Goal: Task Accomplishment & Management: Complete application form

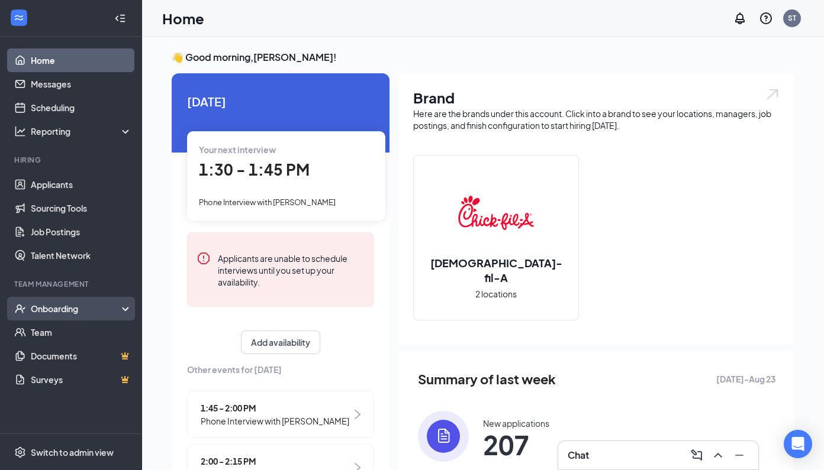
click at [46, 313] on div "Onboarding" at bounding box center [76, 309] width 91 height 12
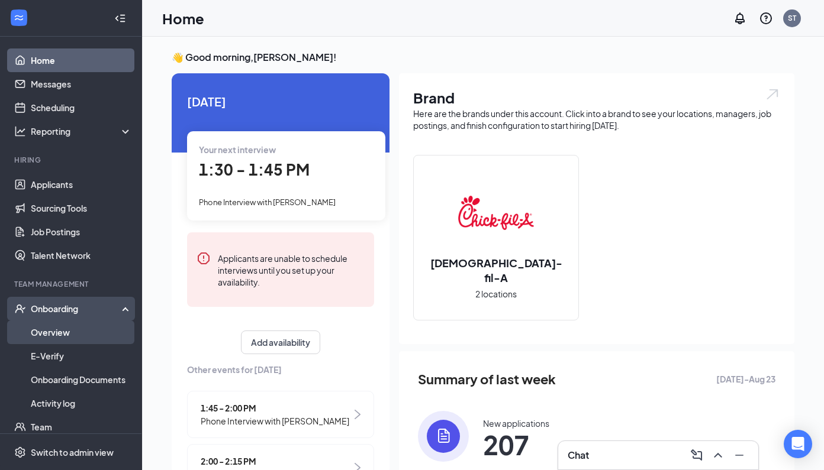
click at [45, 331] on link "Overview" at bounding box center [81, 333] width 101 height 24
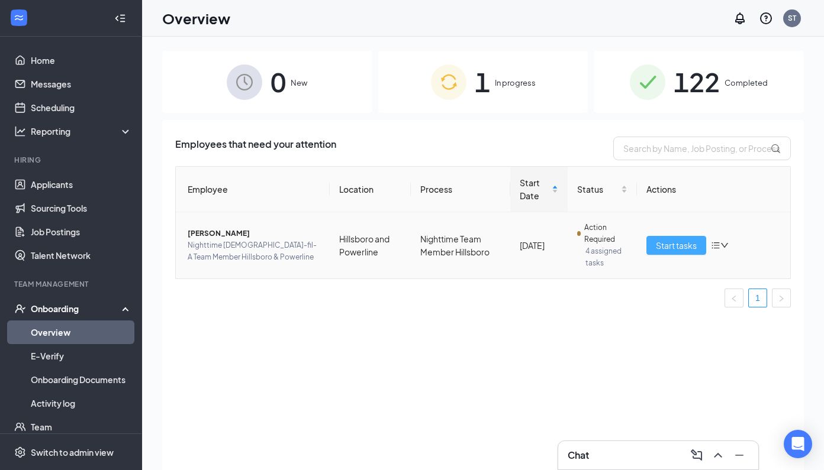
click at [666, 255] on button "Start tasks" at bounding box center [676, 245] width 60 height 19
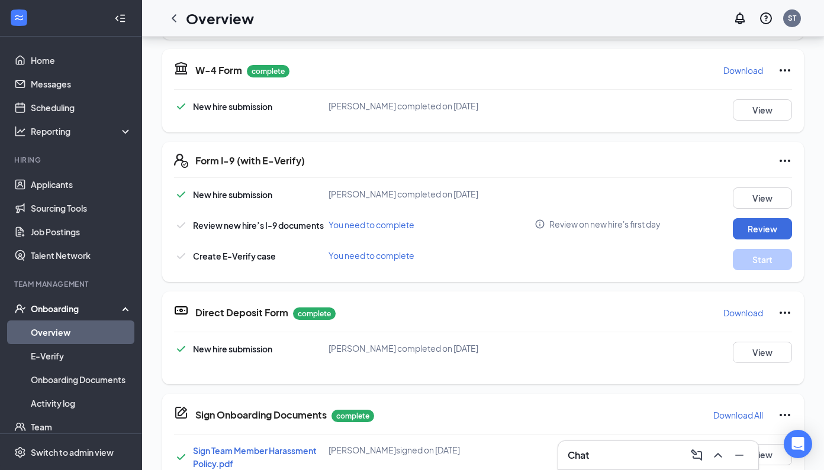
scroll to position [136, 0]
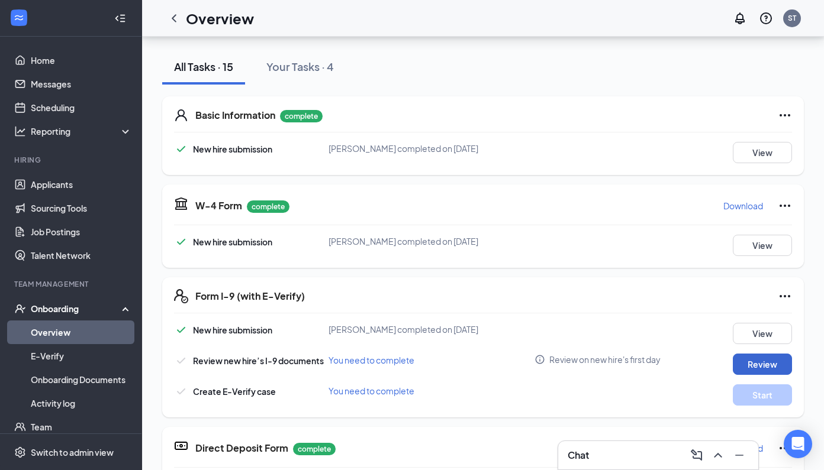
click at [758, 354] on button "Review" at bounding box center [761, 364] width 59 height 21
type input "08/28/2025"
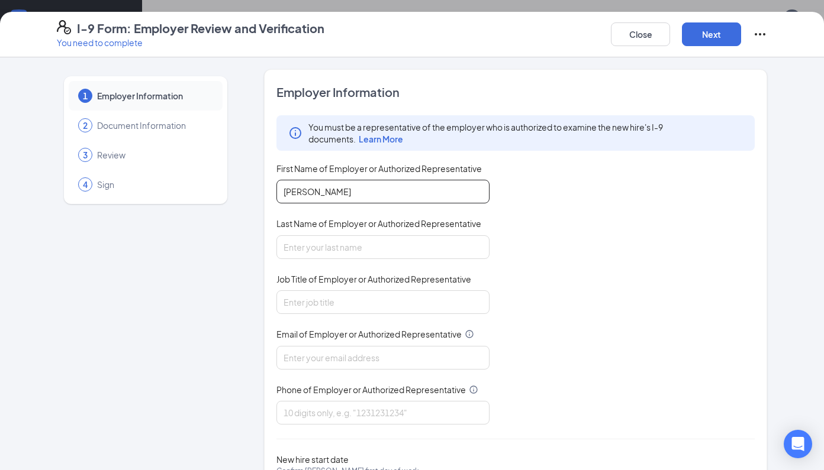
type input "Samantha"
type input "Toner"
type input "Administrative Director"
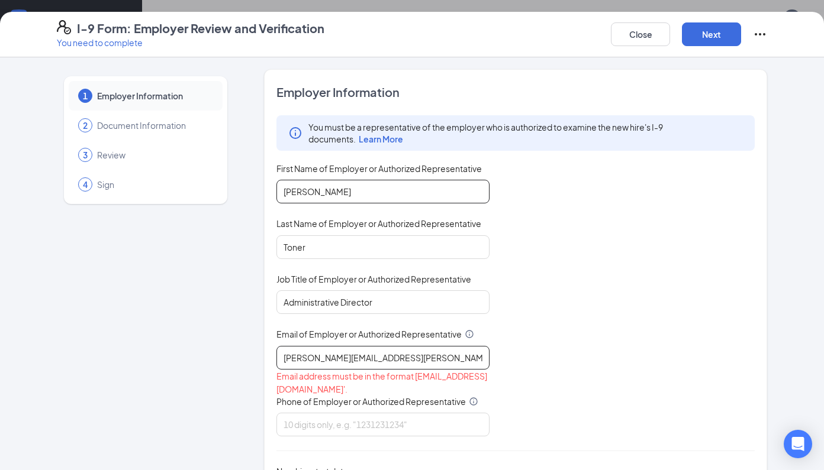
type input "samantha.d.toner@gmail.com"
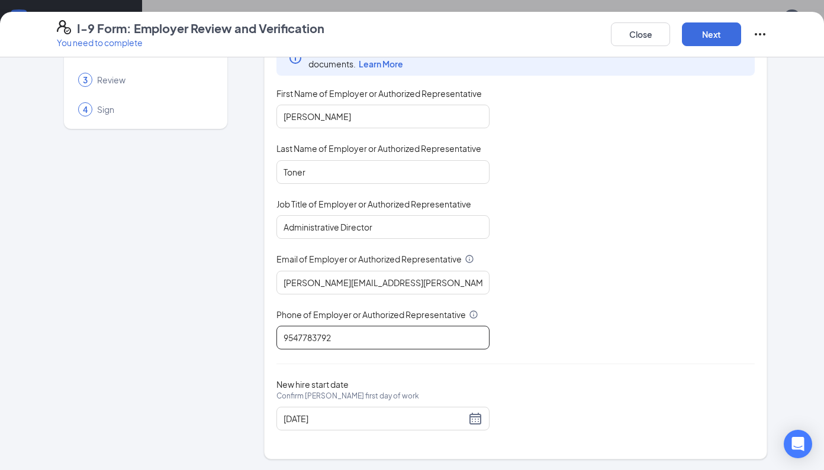
scroll to position [201, 0]
type input "9547783792"
click at [475, 421] on div "08/28/2025" at bounding box center [382, 419] width 199 height 14
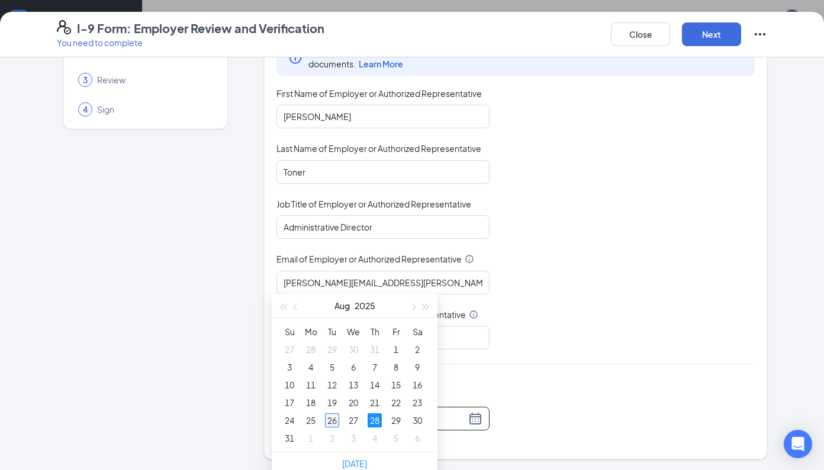
type input "08/26/2025"
click at [335, 420] on div "26" at bounding box center [332, 421] width 14 height 14
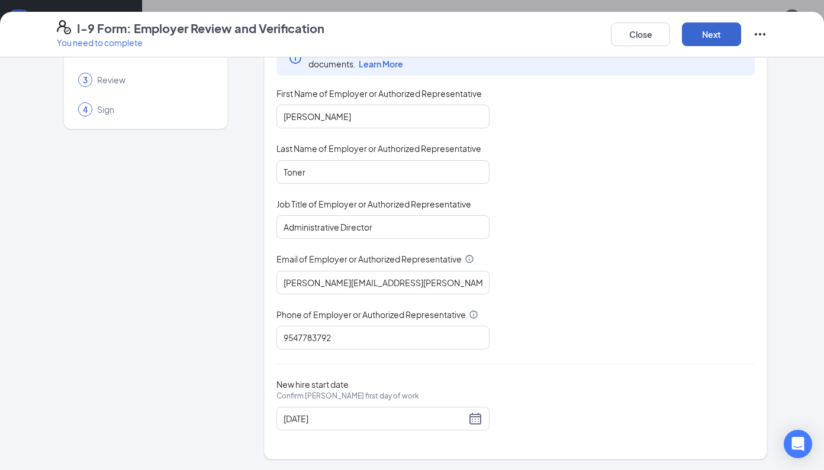
click at [720, 37] on button "Next" at bounding box center [711, 34] width 59 height 24
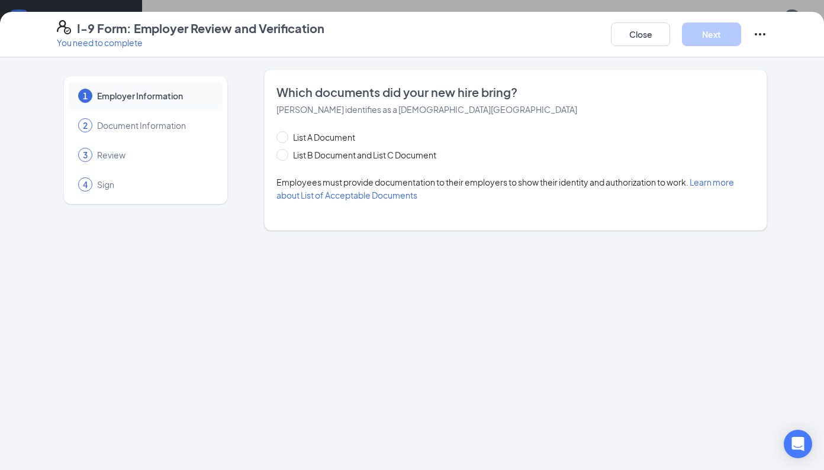
scroll to position [0, 0]
click at [287, 159] on span at bounding box center [282, 155] width 12 height 12
click at [285, 157] on input "List B Document and List C Document" at bounding box center [280, 153] width 8 height 8
radio input "true"
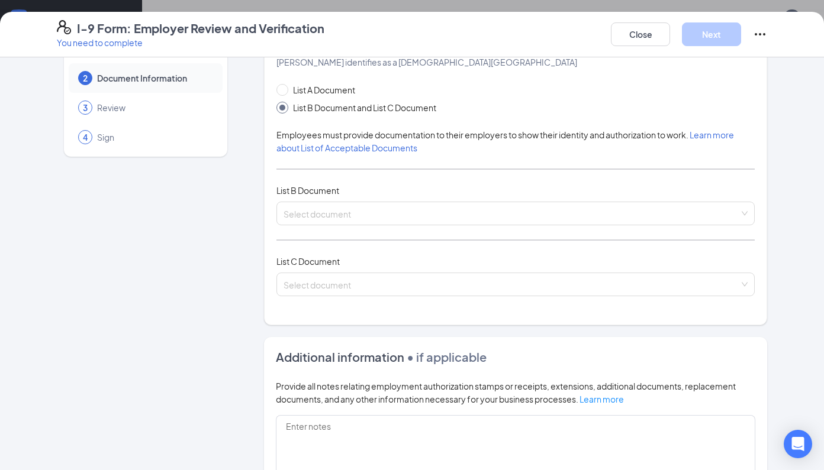
scroll to position [50, 0]
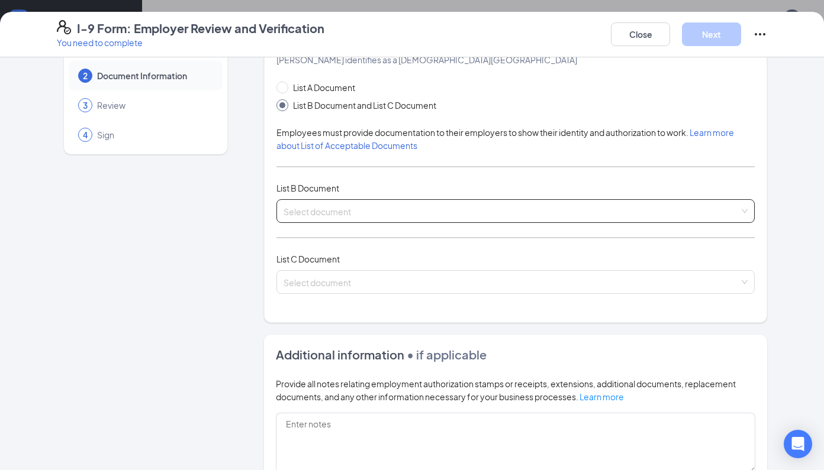
click at [732, 209] on input "search" at bounding box center [511, 209] width 456 height 18
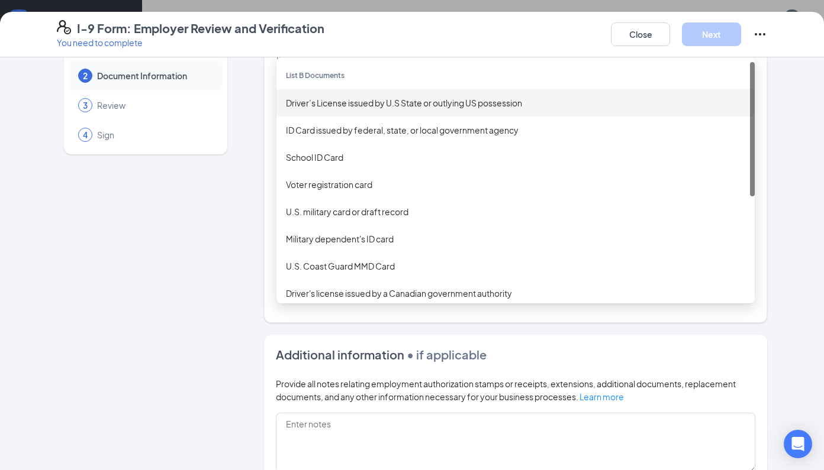
click at [390, 101] on div "Driver’s License issued by U.S State or outlying US possession" at bounding box center [515, 102] width 459 height 13
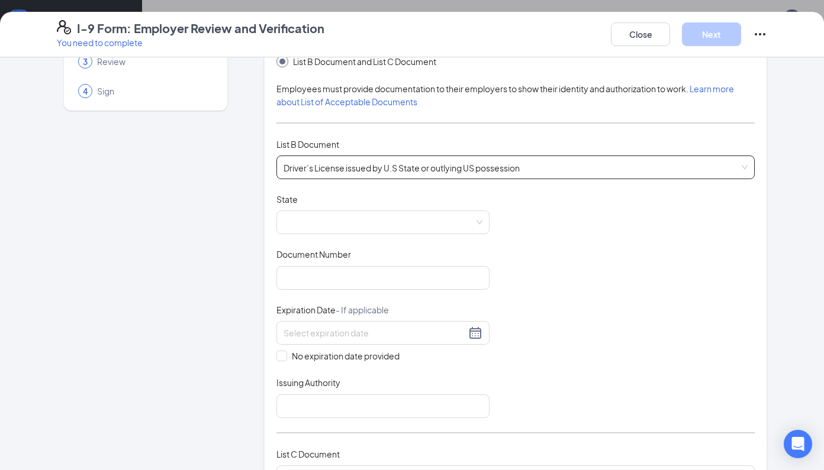
scroll to position [313, 0]
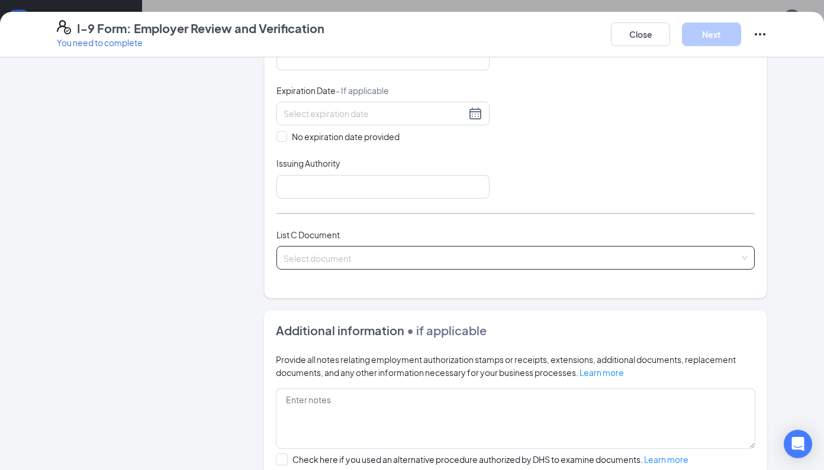
click at [466, 251] on input "search" at bounding box center [511, 256] width 456 height 18
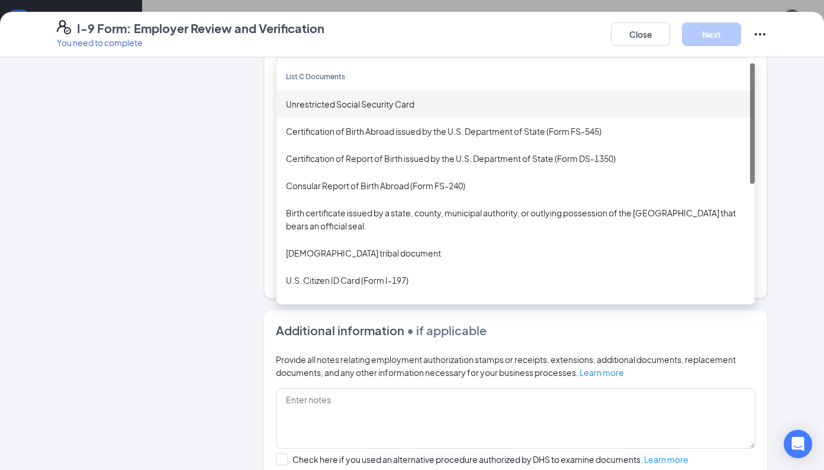
click at [383, 101] on div "Unrestricted Social Security Card" at bounding box center [515, 104] width 459 height 13
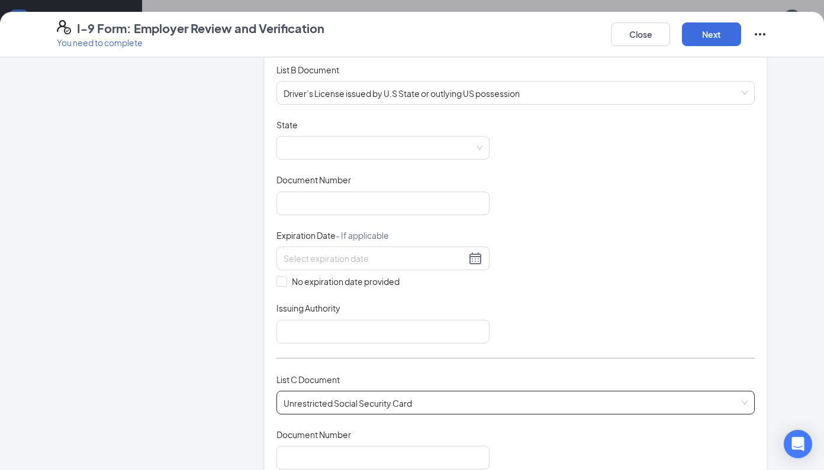
scroll to position [153, 0]
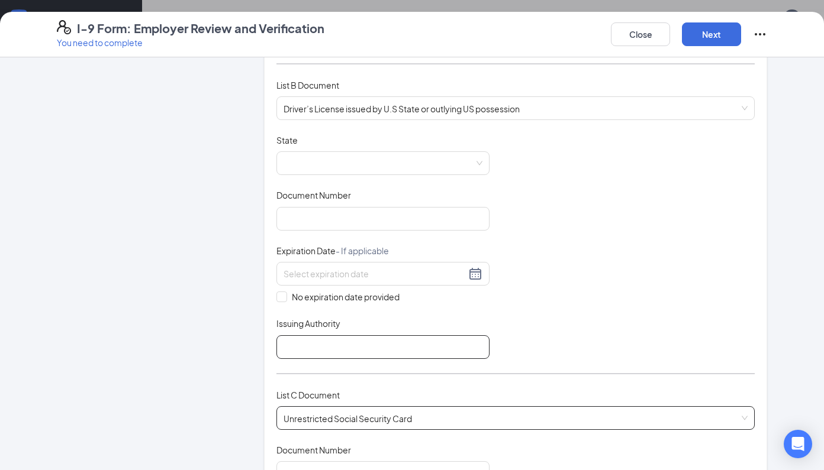
click at [348, 349] on input "Issuing Authority" at bounding box center [382, 347] width 213 height 24
paste input "Florida Department of Highway Safety and Motor Vehicles."
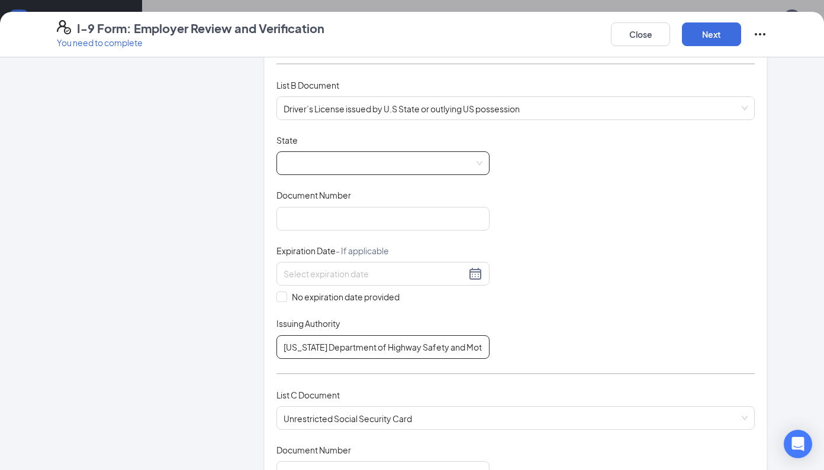
click at [479, 162] on div at bounding box center [382, 163] width 213 height 24
type input "Florida Department of Highway Safety and Motor Vehicles"
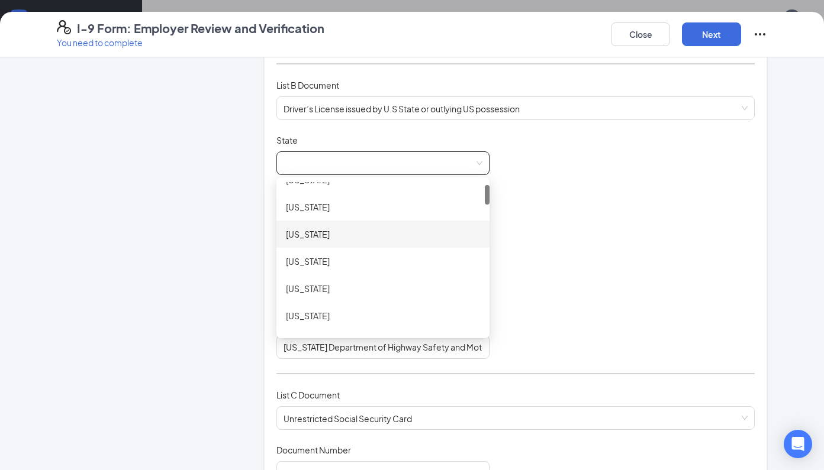
scroll to position [212, 0]
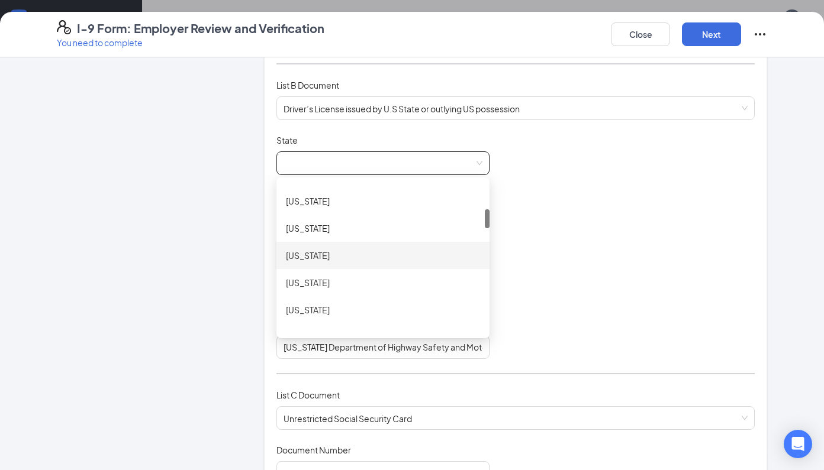
click at [367, 259] on div "Florida" at bounding box center [383, 255] width 194 height 13
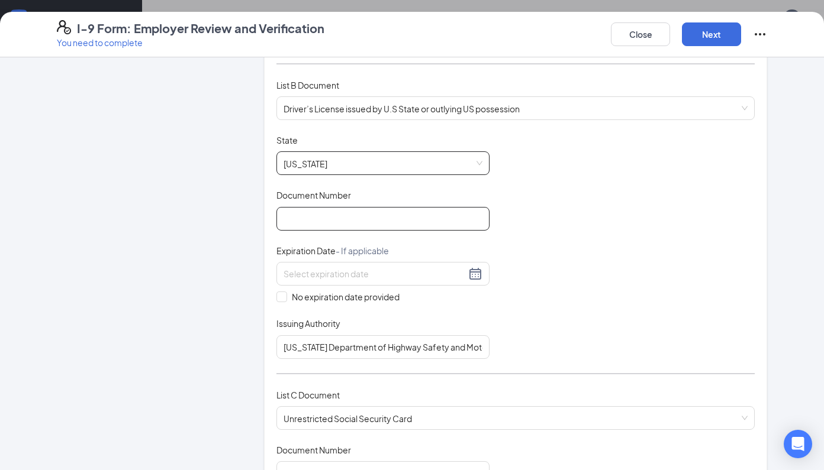
click at [396, 225] on input "Document Number" at bounding box center [382, 219] width 213 height 24
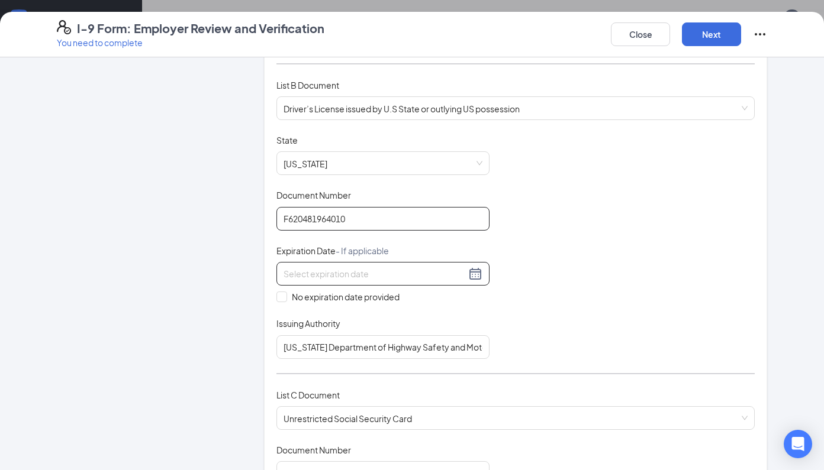
type input "F620481964010"
click at [330, 276] on input at bounding box center [374, 273] width 182 height 13
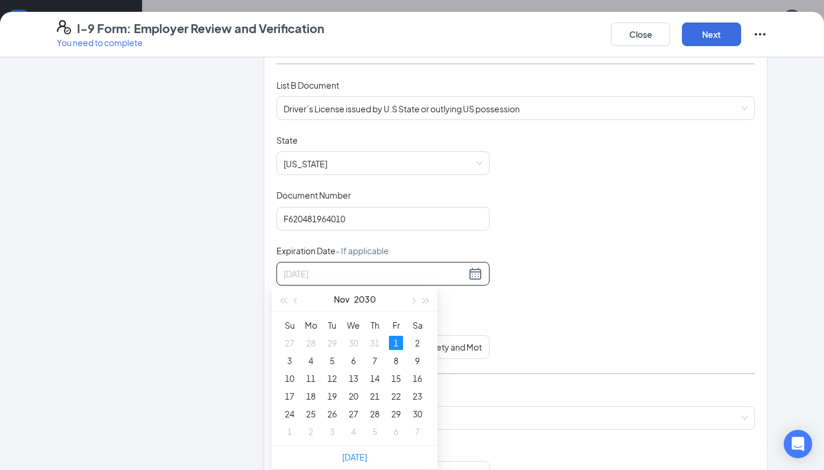
type input "11/01/2030"
click at [390, 341] on div "1" at bounding box center [396, 343] width 14 height 14
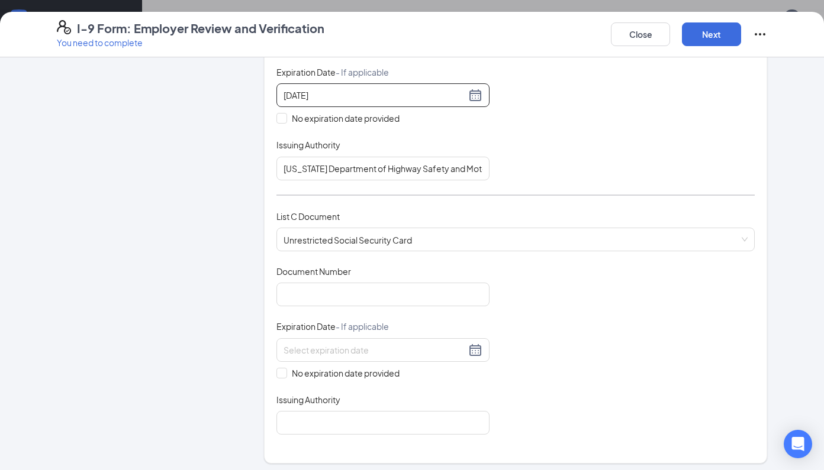
scroll to position [334, 0]
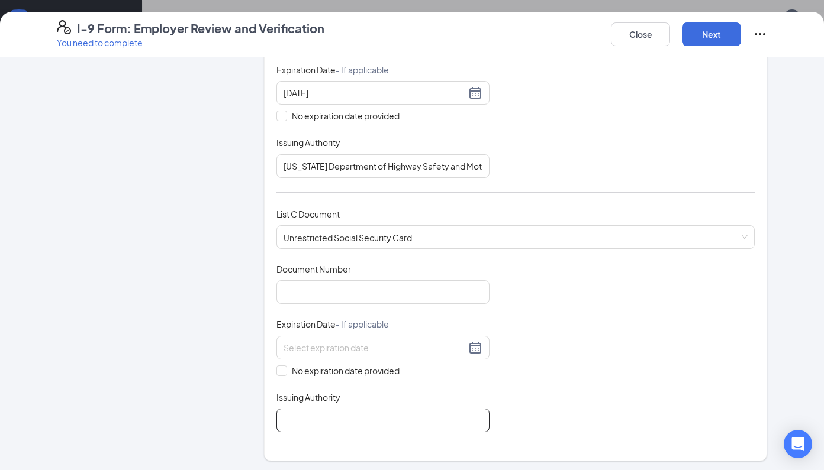
click at [451, 427] on input "Issuing Authority" at bounding box center [382, 421] width 213 height 24
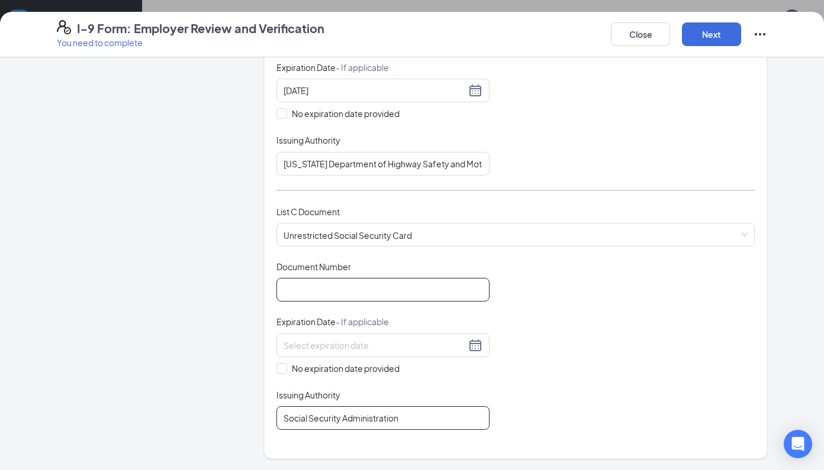
type input "Social Security Administration"
click at [322, 288] on input "Document Number" at bounding box center [382, 290] width 213 height 24
type input "589655312"
click at [279, 365] on input "No expiration date provided" at bounding box center [280, 367] width 8 height 8
checkbox input "true"
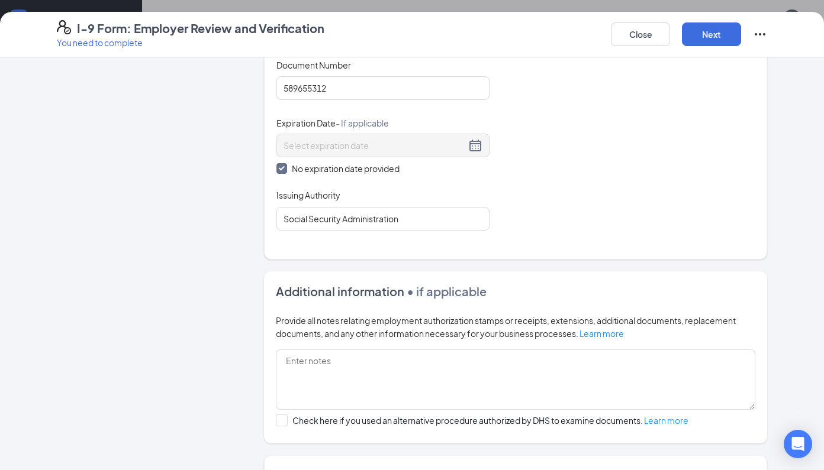
scroll to position [634, 0]
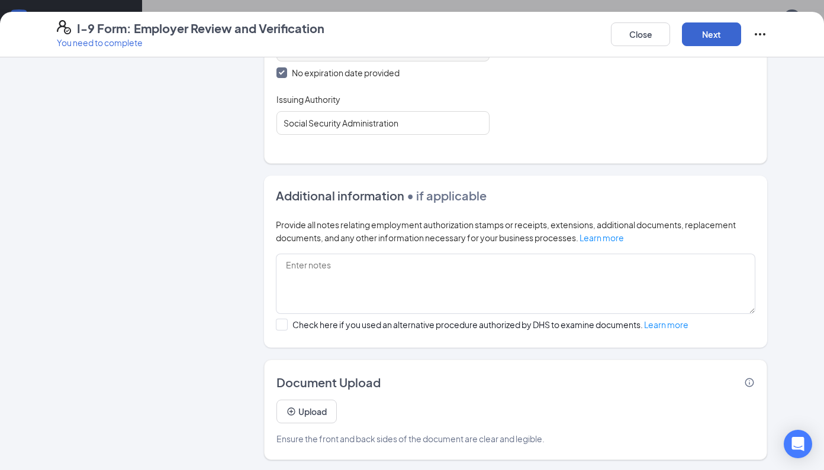
click at [713, 30] on button "Next" at bounding box center [711, 34] width 59 height 24
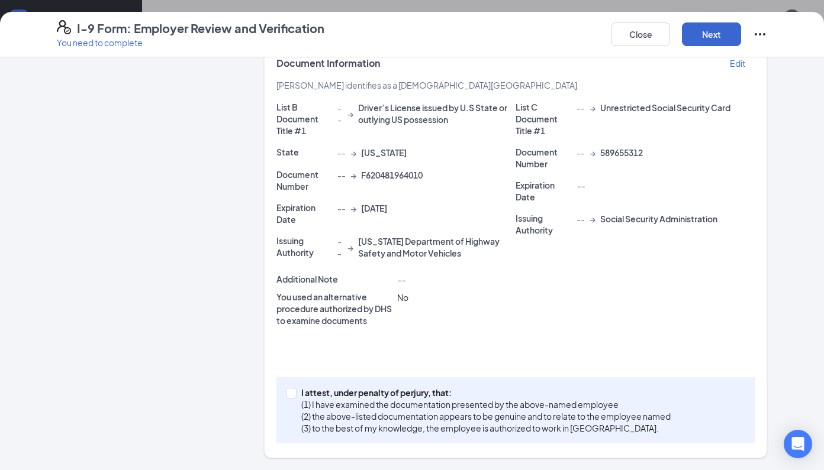
scroll to position [267, 0]
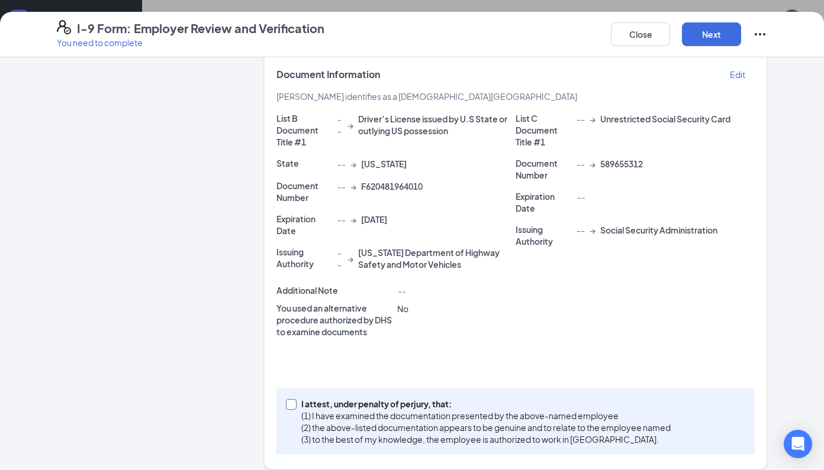
click at [288, 399] on input "I attest, under penalty of perjury, that: (1) I have examined the documentation…" at bounding box center [290, 403] width 8 height 8
checkbox input "true"
click at [712, 28] on button "Next" at bounding box center [711, 34] width 59 height 24
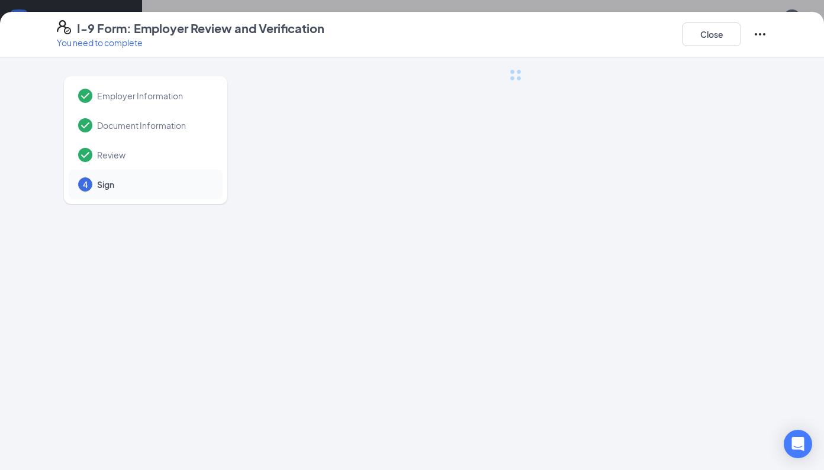
scroll to position [0, 0]
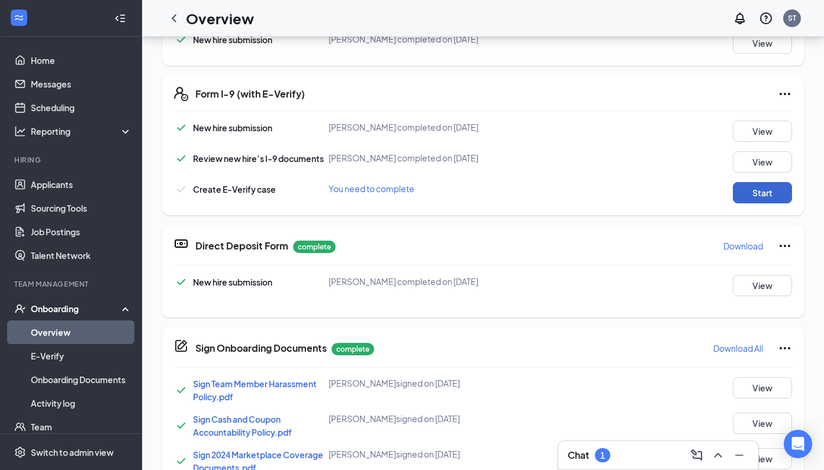
click at [732, 182] on button "Start" at bounding box center [761, 192] width 59 height 21
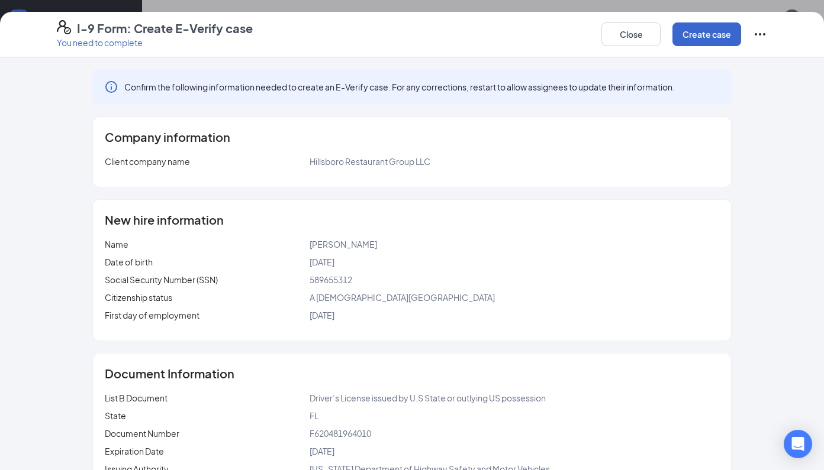
click at [706, 36] on button "Create case" at bounding box center [706, 34] width 69 height 24
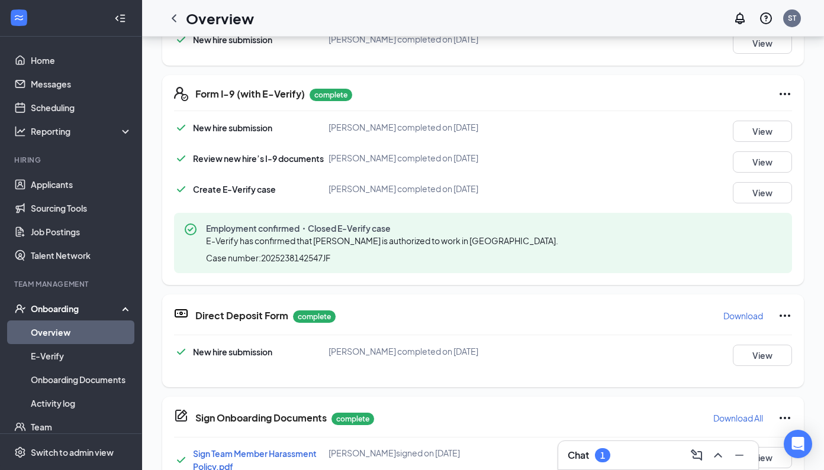
click at [777, 87] on icon "Ellipses" at bounding box center [784, 94] width 14 height 14
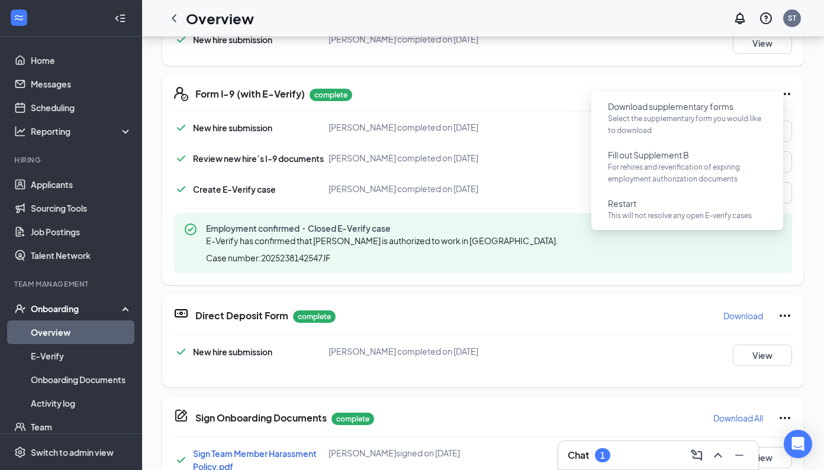
click at [659, 62] on div "Basic Information complete New hire submission Joseph A Farese completed on Aug…" at bounding box center [482, 362] width 641 height 960
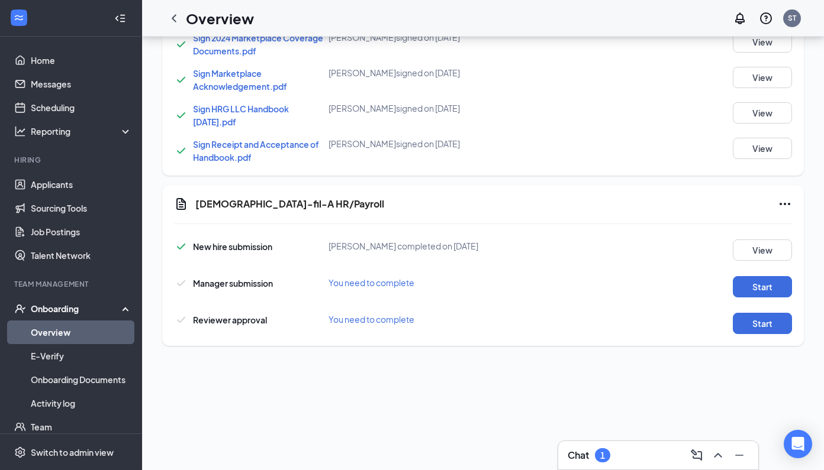
scroll to position [667, 0]
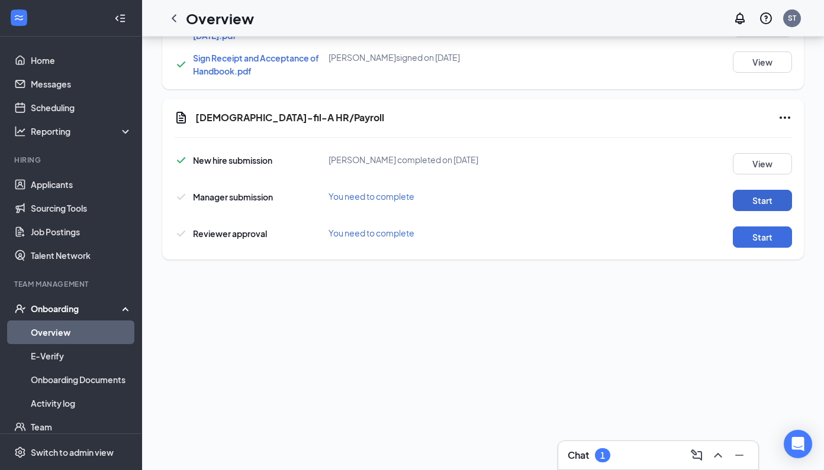
click at [740, 190] on button "Start" at bounding box center [761, 200] width 59 height 21
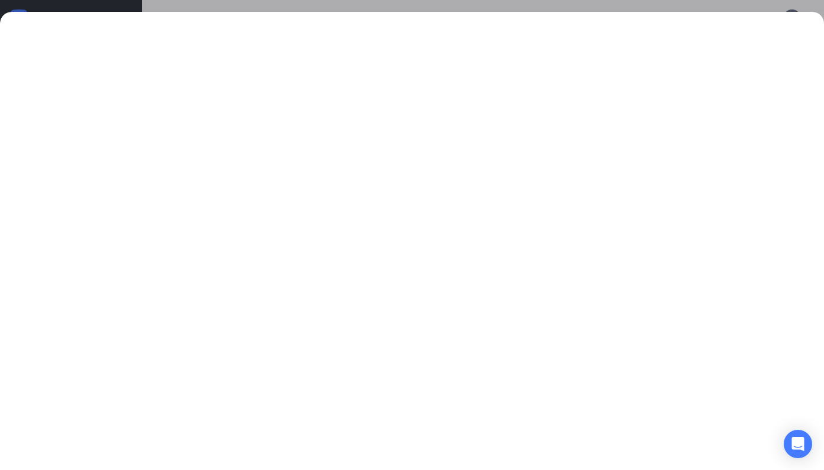
scroll to position [347, 0]
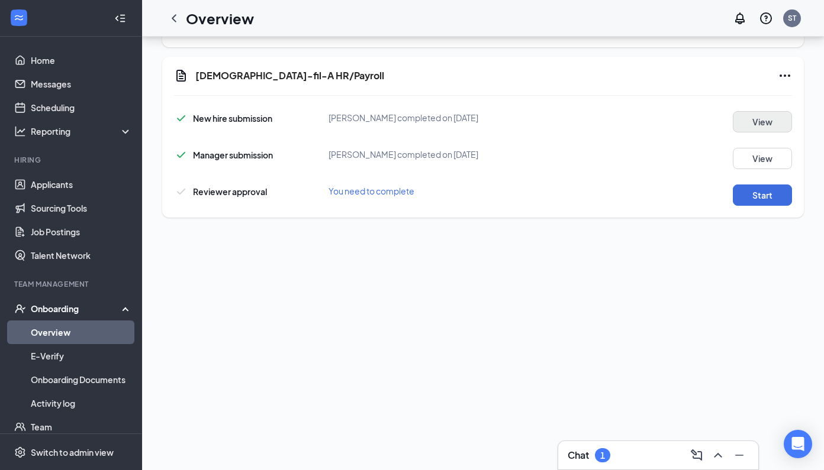
scroll to position [225, 0]
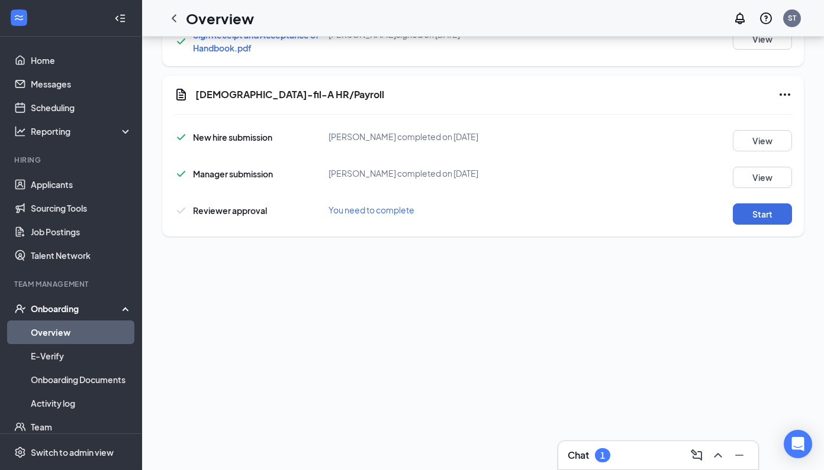
click at [777, 88] on icon "Ellipses" at bounding box center [784, 95] width 14 height 14
click at [748, 108] on span "Mark as complete" at bounding box center [731, 107] width 69 height 12
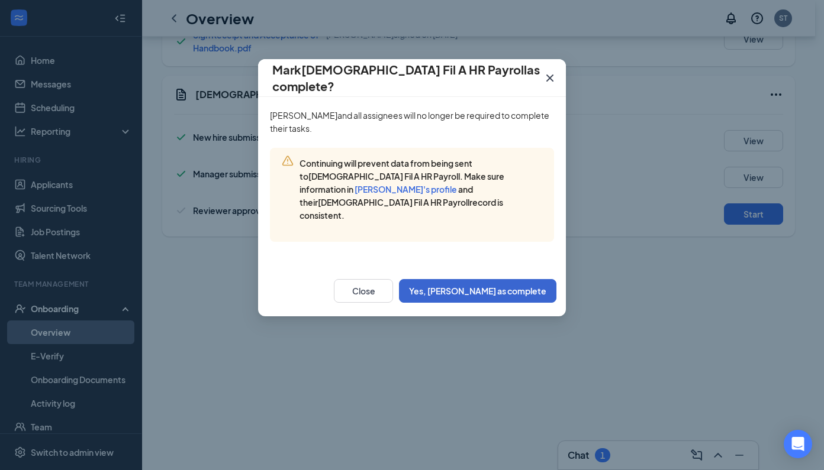
click at [516, 279] on button "Yes, mark as complete" at bounding box center [477, 291] width 157 height 24
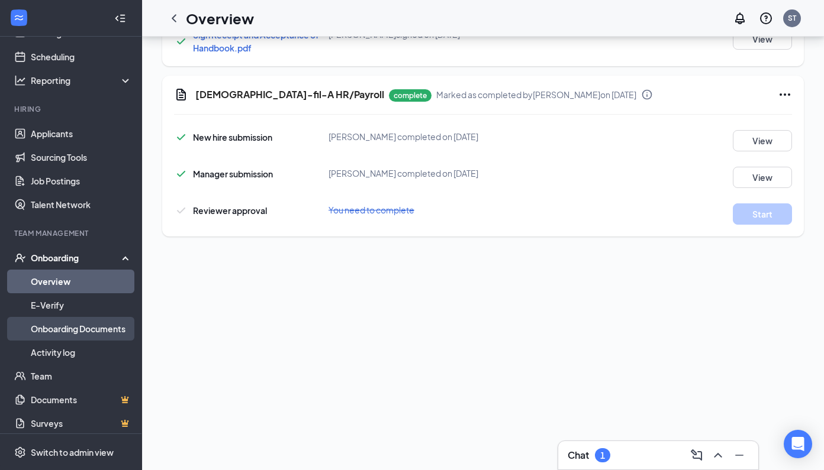
scroll to position [718, 0]
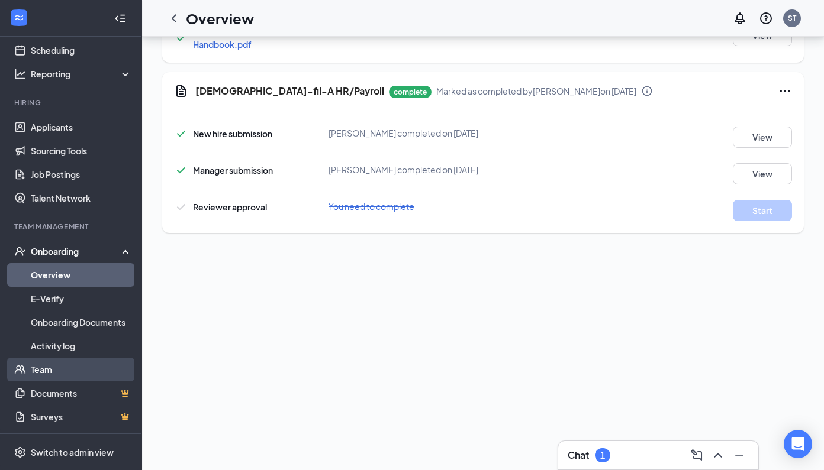
click at [68, 365] on link "Team" at bounding box center [81, 370] width 101 height 24
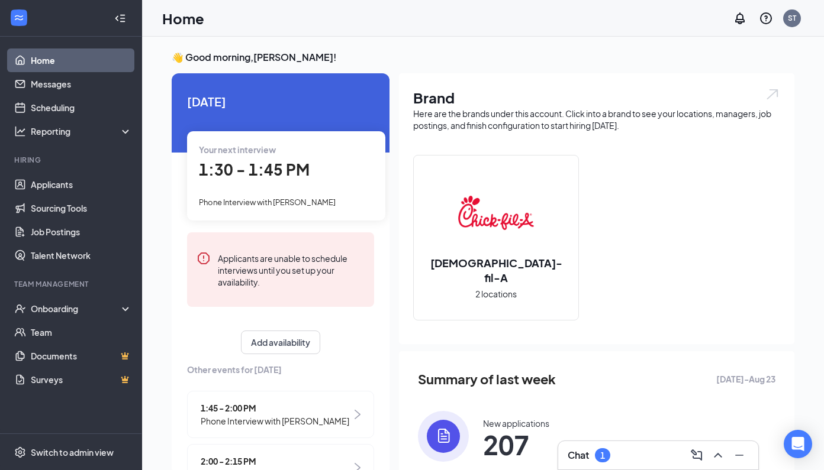
click at [609, 457] on div "1" at bounding box center [602, 455] width 15 height 14
click at [615, 457] on div "Chat 1" at bounding box center [657, 456] width 201 height 30
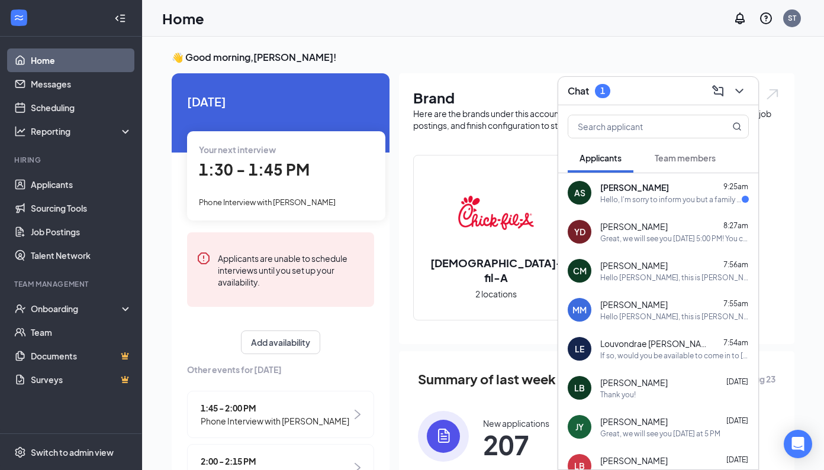
click at [665, 199] on div "Hello, I'm sorry to inform you but a family emergency happened and I cannot mak…" at bounding box center [670, 200] width 141 height 10
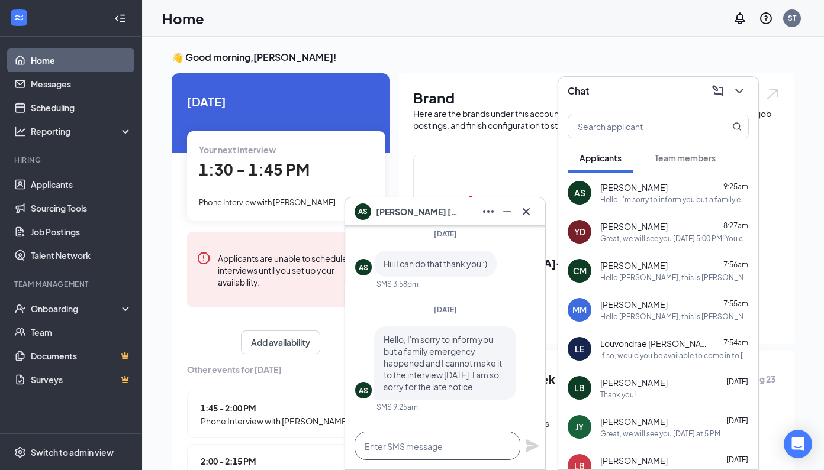
click at [463, 443] on textarea at bounding box center [437, 446] width 166 height 28
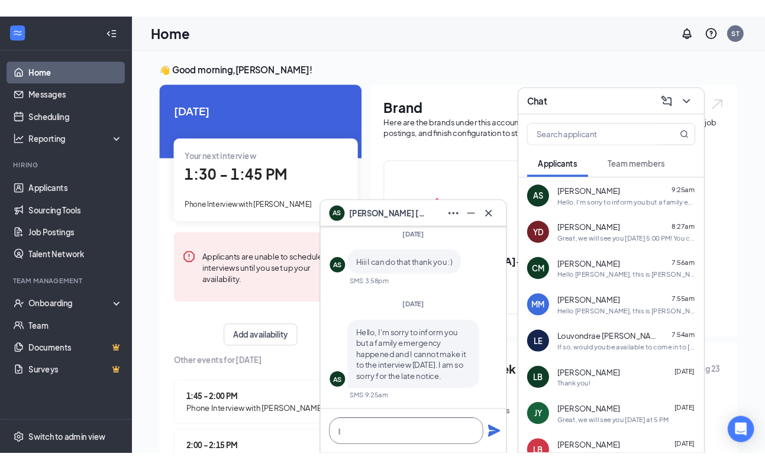
scroll to position [1, 0]
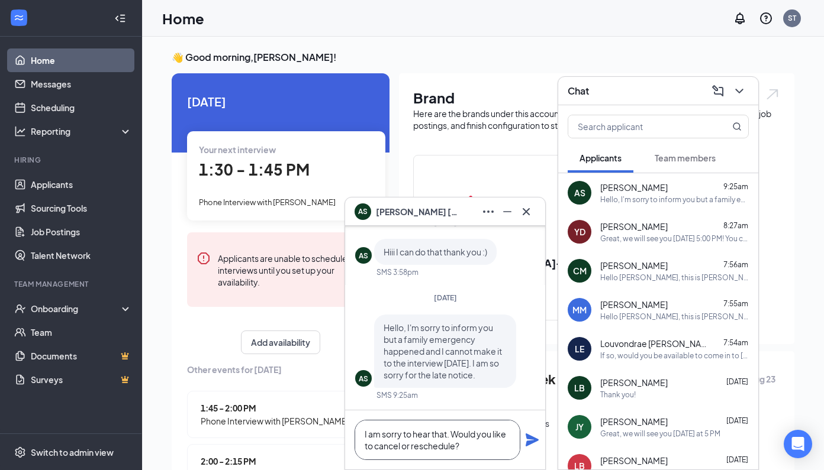
type textarea "I am sorry to hear that. Would you like to cancel or reschedule?"
click at [532, 439] on icon "Plane" at bounding box center [531, 440] width 13 height 13
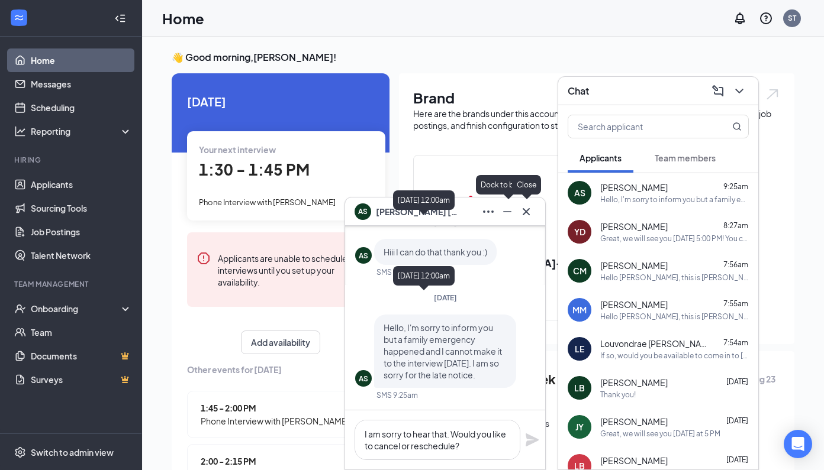
click at [521, 211] on icon "Cross" at bounding box center [526, 212] width 14 height 14
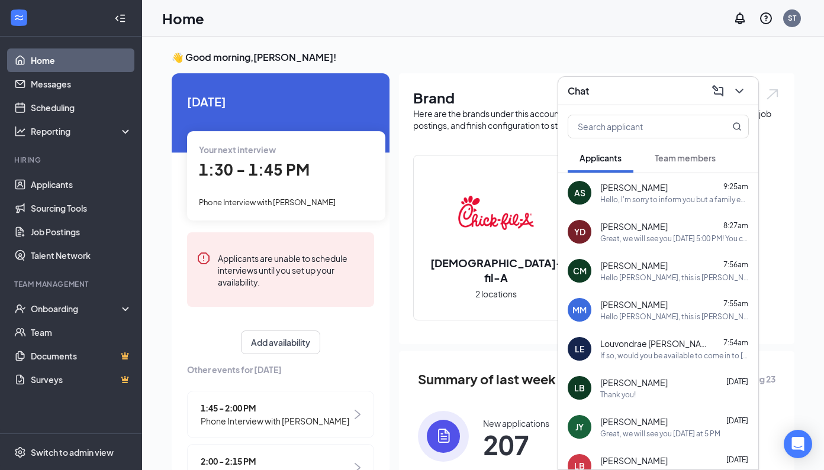
click at [745, 89] on icon "ChevronDown" at bounding box center [739, 91] width 14 height 14
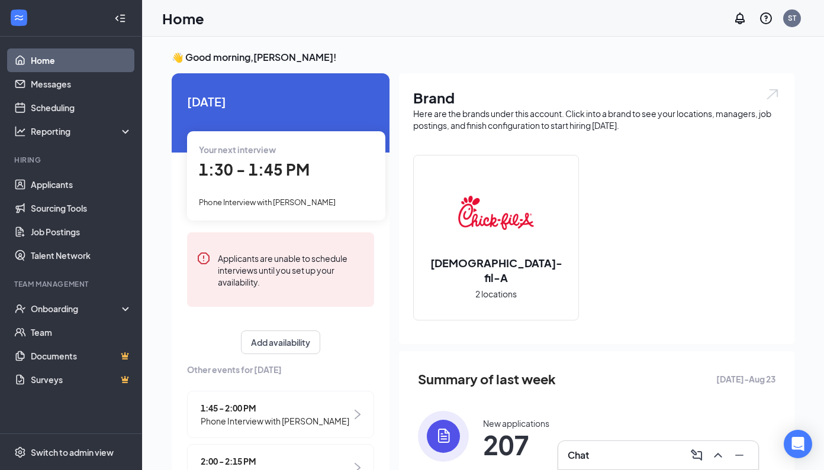
click at [571, 450] on div "Chat" at bounding box center [657, 455] width 181 height 19
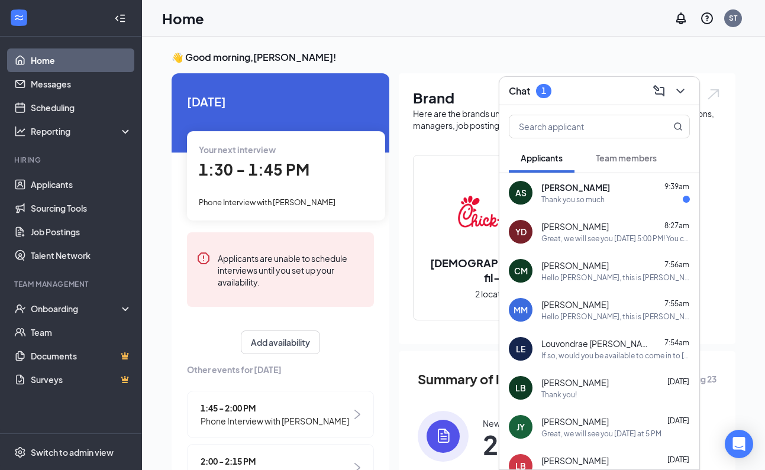
click at [589, 184] on span "[PERSON_NAME]" at bounding box center [575, 188] width 69 height 12
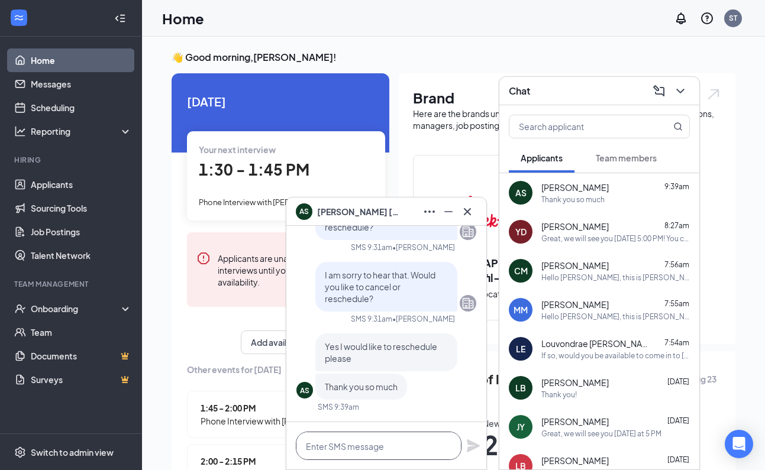
click at [393, 445] on textarea at bounding box center [379, 446] width 166 height 28
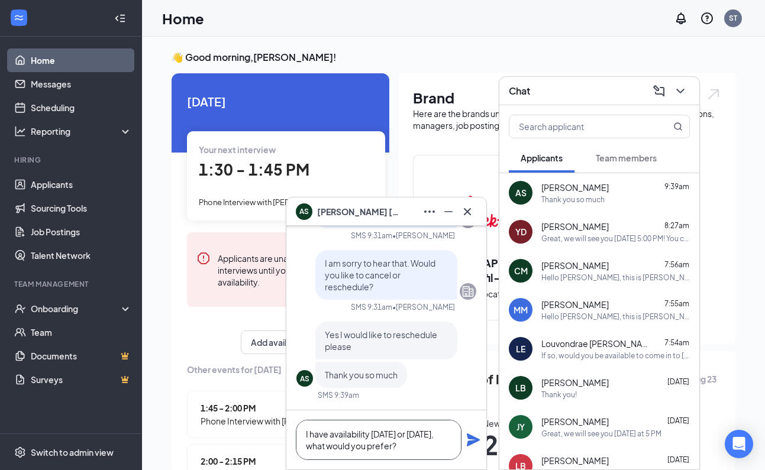
type textarea "I have availability [DATE] or [DATE], what would you prefer?"
click at [470, 437] on icon "Plane" at bounding box center [473, 440] width 13 height 13
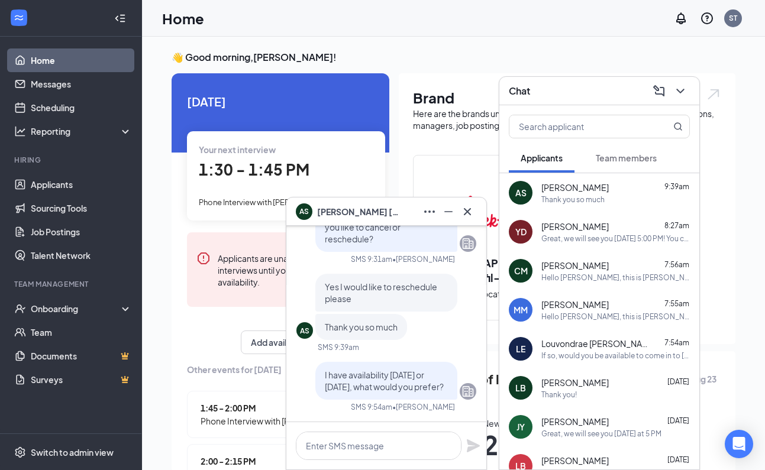
scroll to position [0, 0]
click at [466, 207] on icon "Cross" at bounding box center [467, 212] width 14 height 14
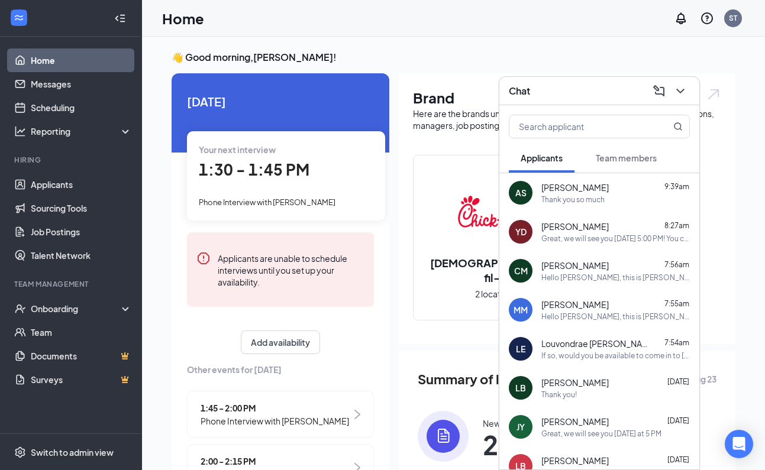
click at [615, 158] on span "Team members" at bounding box center [626, 158] width 61 height 11
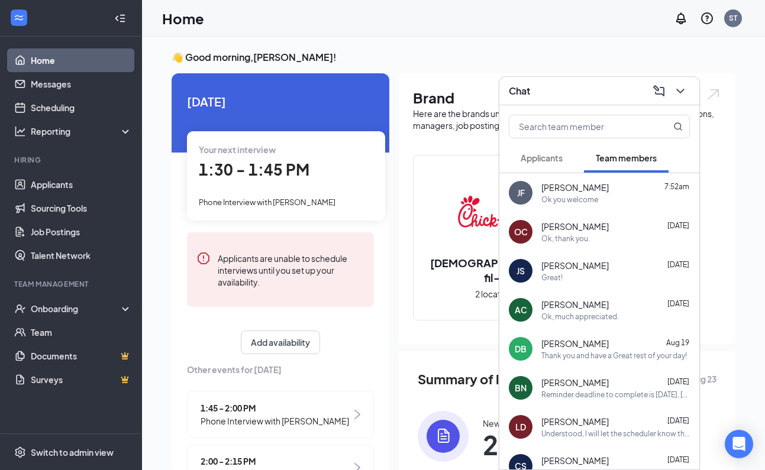
click at [595, 227] on span "[PERSON_NAME]" at bounding box center [574, 227] width 67 height 12
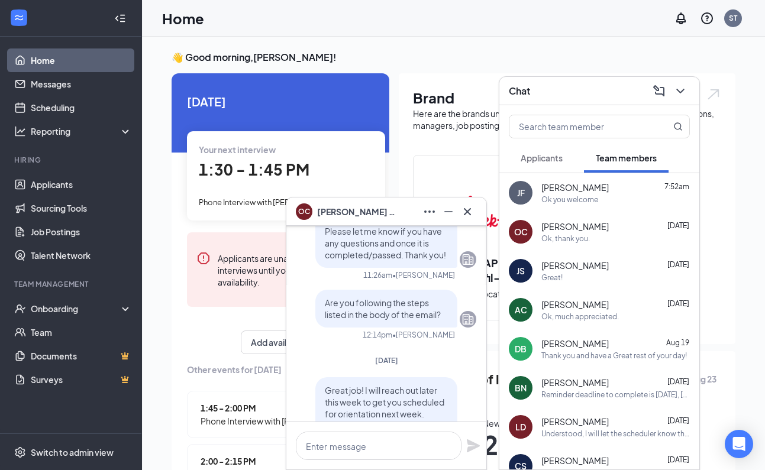
scroll to position [-2755, 0]
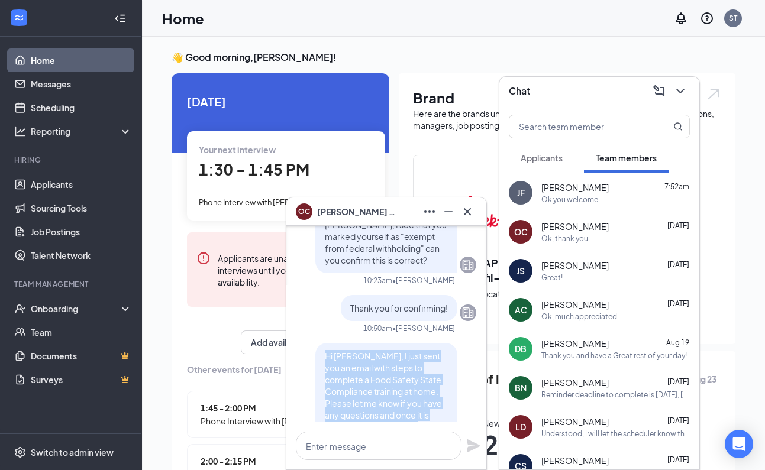
drag, startPoint x: 440, startPoint y: 382, endPoint x: 314, endPoint y: 312, distance: 144.1
click at [315, 343] on div "Hi [PERSON_NAME], I just sent you an email with steps to complete a Food Safety…" at bounding box center [386, 391] width 142 height 97
copy span "Hi [PERSON_NAME], I just sent you an email with steps to complete a Food Safety…"
click at [475, 210] on button at bounding box center [467, 211] width 19 height 19
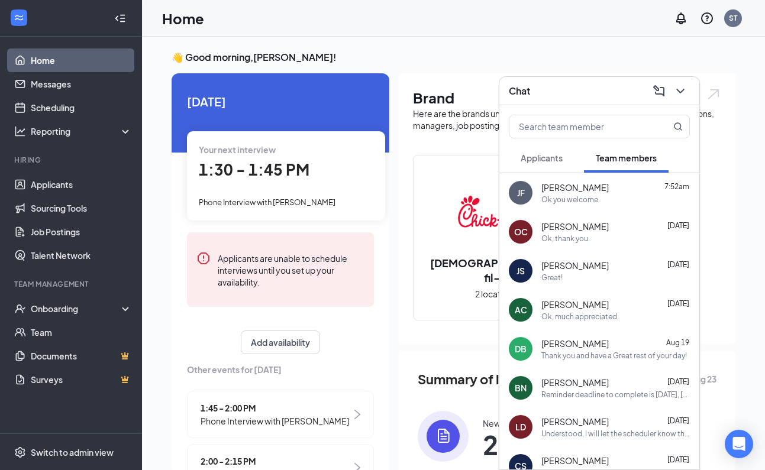
click at [558, 196] on div "Ok you welcome" at bounding box center [569, 200] width 57 height 10
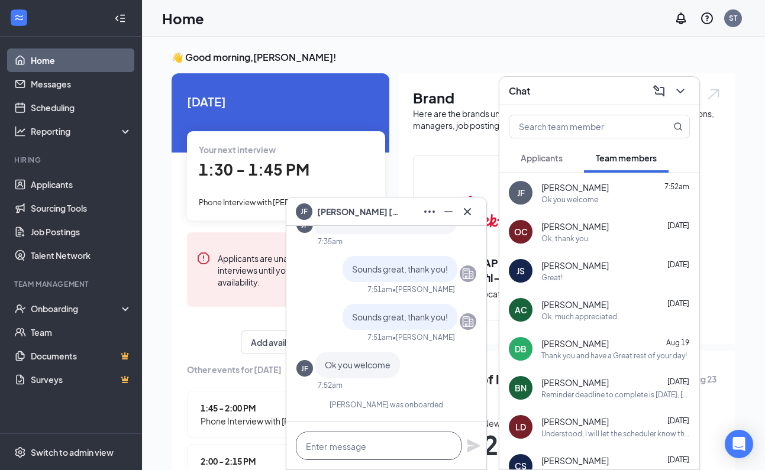
click at [333, 446] on textarea at bounding box center [379, 446] width 166 height 28
paste textarea "Hi [PERSON_NAME], I just sent you an email with steps to complete a Food Safety…"
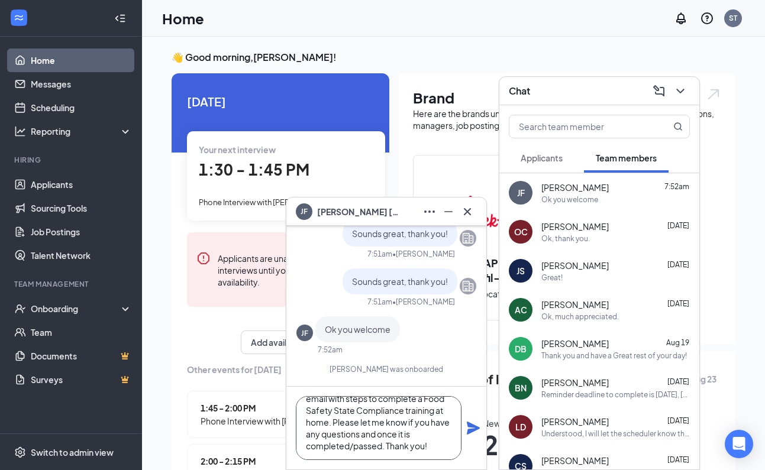
scroll to position [0, 0]
click at [336, 412] on textarea "Hi [PERSON_NAME], I just sent you an email with steps to complete a Food Safety…" at bounding box center [379, 428] width 166 height 64
type textarea "Hi [PERSON_NAME], I just sent you an email with steps to complete a Food Safety…"
click at [469, 431] on icon "Plane" at bounding box center [473, 428] width 13 height 13
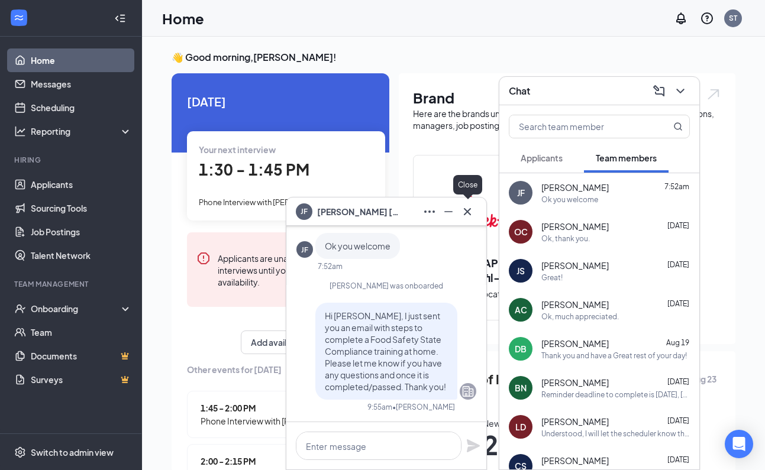
click at [466, 213] on icon "Cross" at bounding box center [467, 211] width 7 height 7
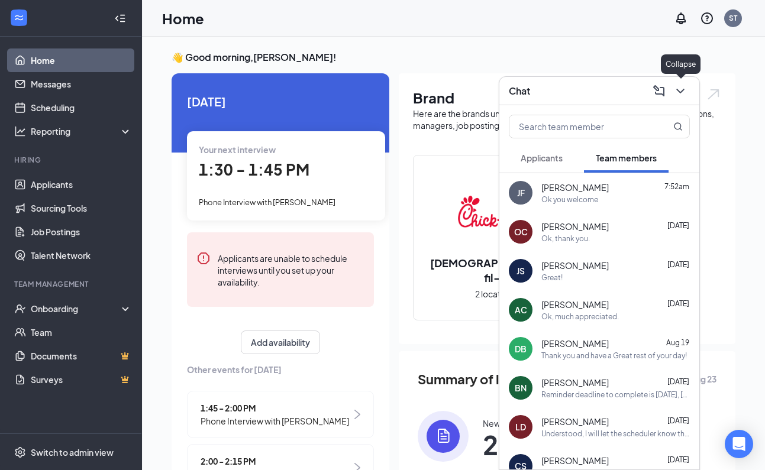
click at [675, 91] on icon "ChevronDown" at bounding box center [680, 91] width 14 height 14
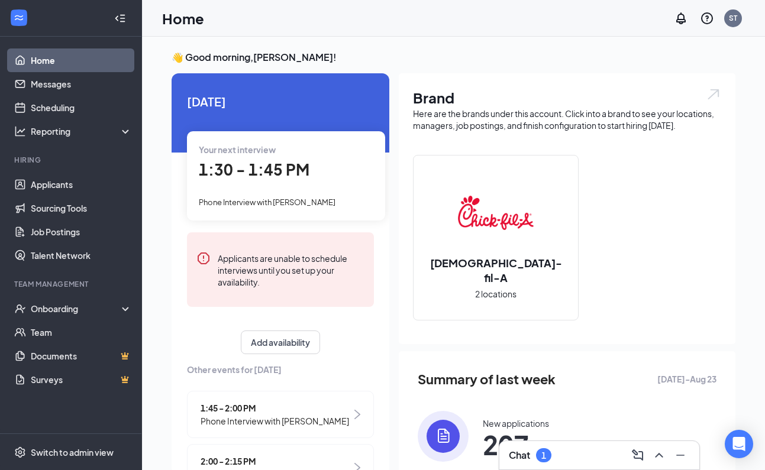
click at [544, 458] on div "1" at bounding box center [543, 456] width 5 height 10
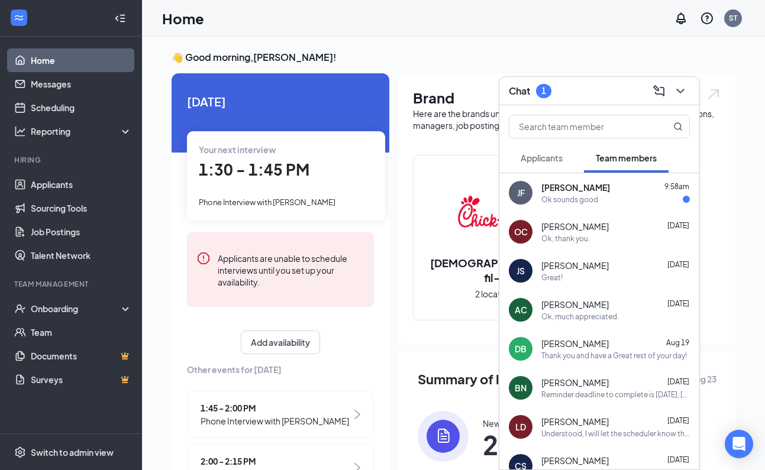
click at [592, 205] on div "[PERSON_NAME] 9:58am Ok sounds good" at bounding box center [599, 192] width 200 height 39
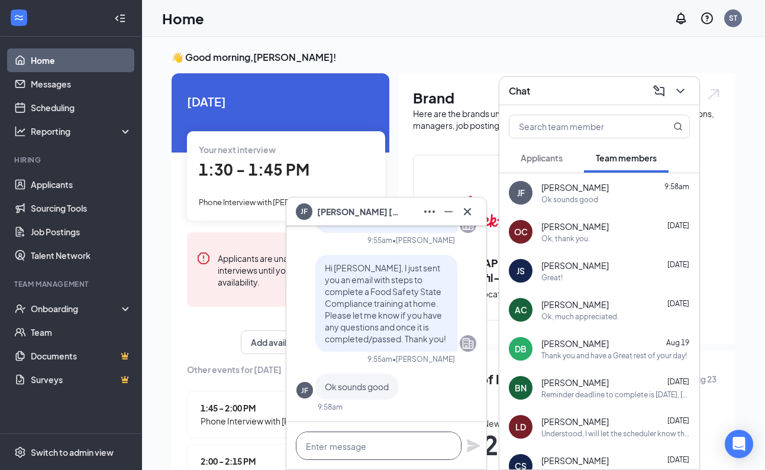
click at [405, 451] on textarea at bounding box center [379, 446] width 166 height 28
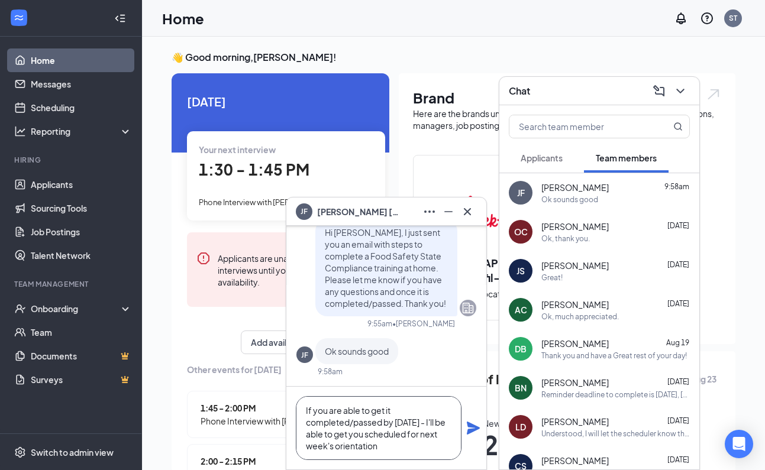
scroll to position [12, 0]
type textarea "If you are able to get it completed/passed by [DATE] - I'll be able to get you …"
click at [469, 424] on icon "Plane" at bounding box center [473, 428] width 13 height 13
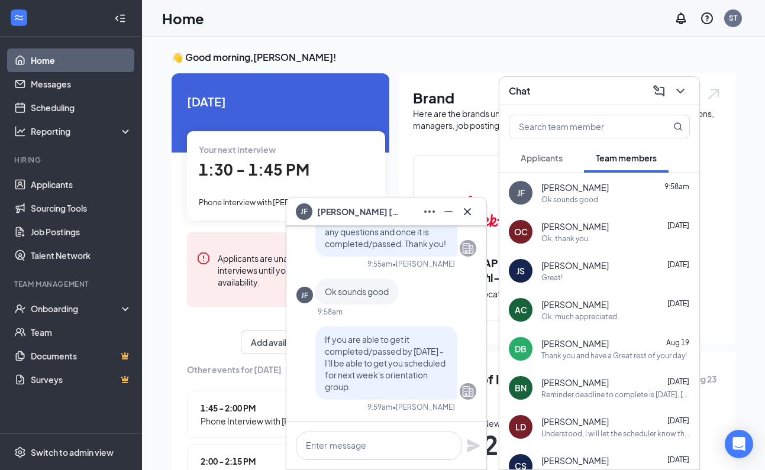
scroll to position [0, 0]
click at [466, 215] on icon "Cross" at bounding box center [467, 212] width 14 height 14
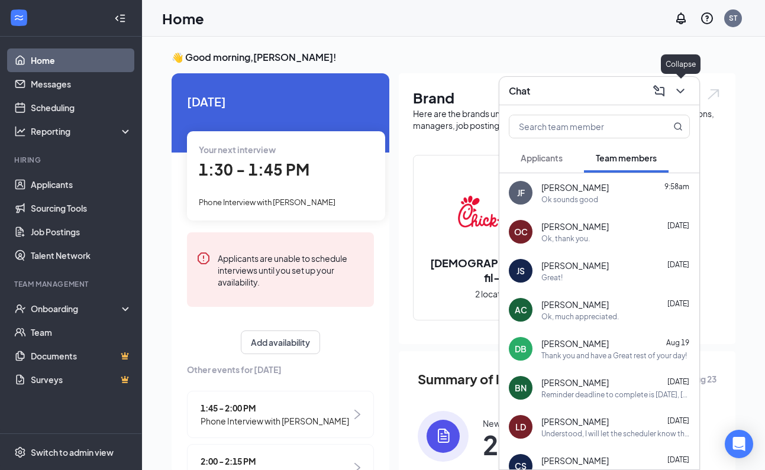
click at [682, 92] on icon "ChevronDown" at bounding box center [680, 91] width 8 height 5
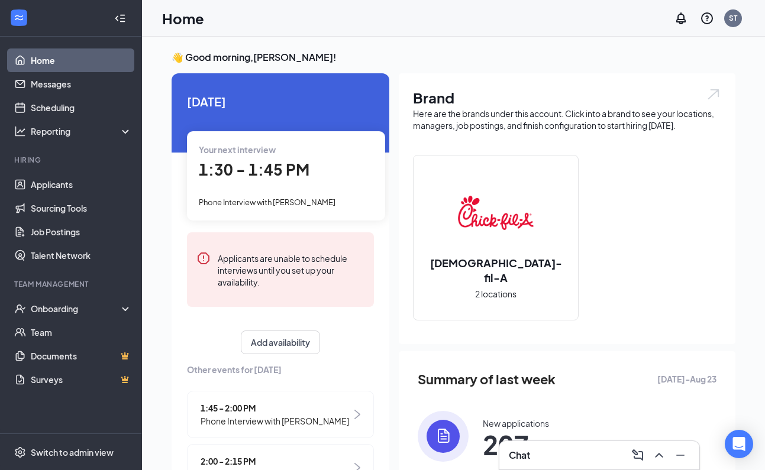
click at [257, 177] on span "1:30 - 1:45 PM" at bounding box center [254, 170] width 111 height 20
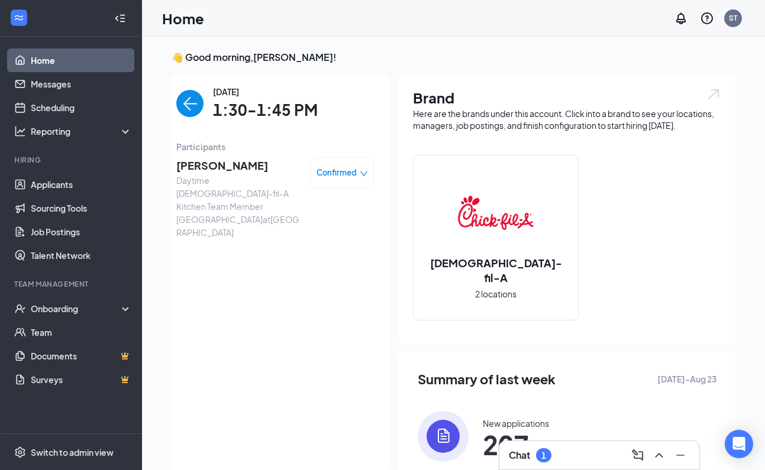
scroll to position [5, 0]
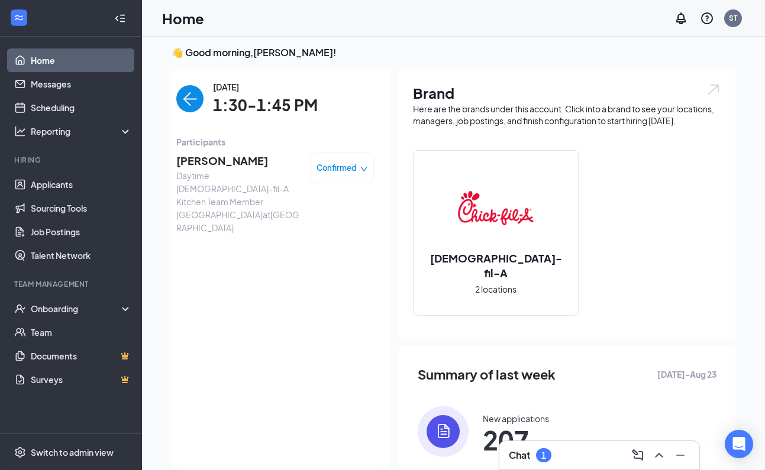
click at [202, 165] on span "[PERSON_NAME]" at bounding box center [238, 161] width 124 height 17
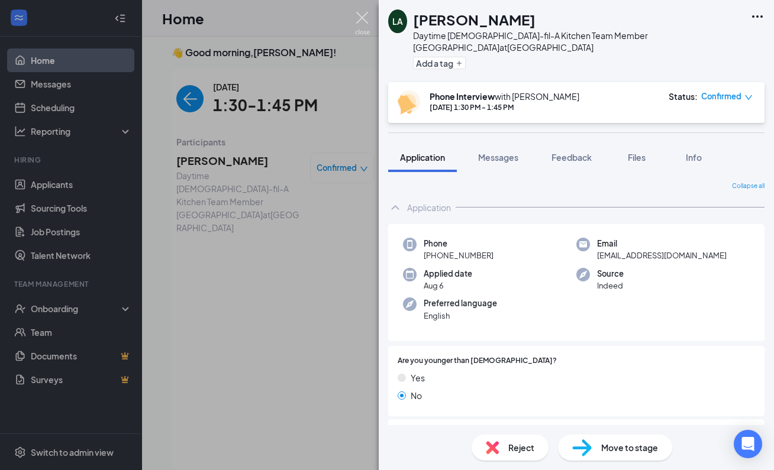
click at [362, 17] on img at bounding box center [362, 23] width 15 height 23
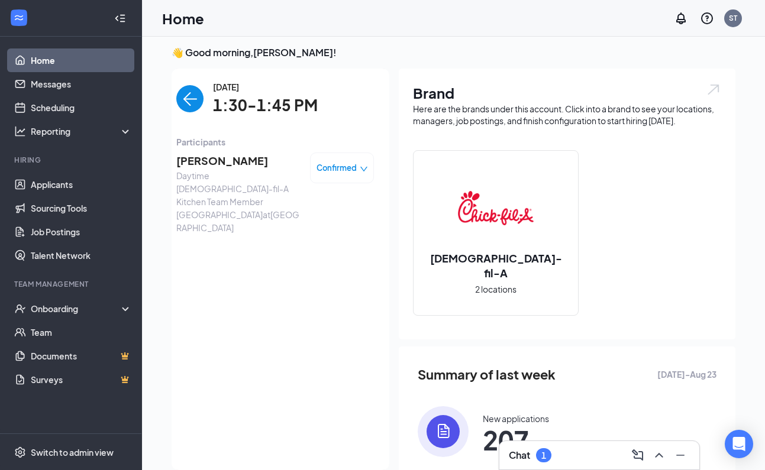
click at [185, 105] on img "back-button" at bounding box center [189, 98] width 27 height 27
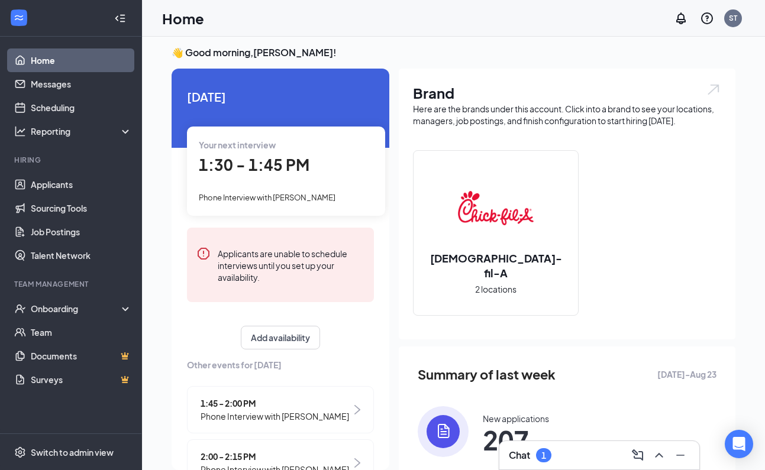
click at [286, 415] on span "Phone Interview with [PERSON_NAME]" at bounding box center [275, 416] width 148 height 13
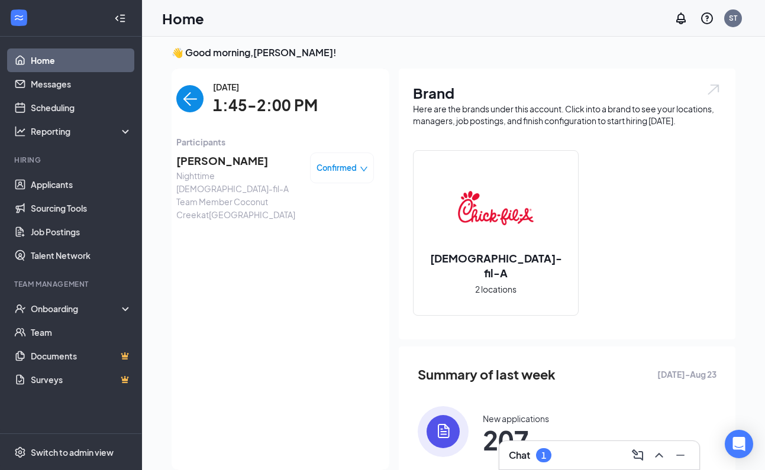
click at [218, 163] on span "[PERSON_NAME]" at bounding box center [238, 161] width 124 height 17
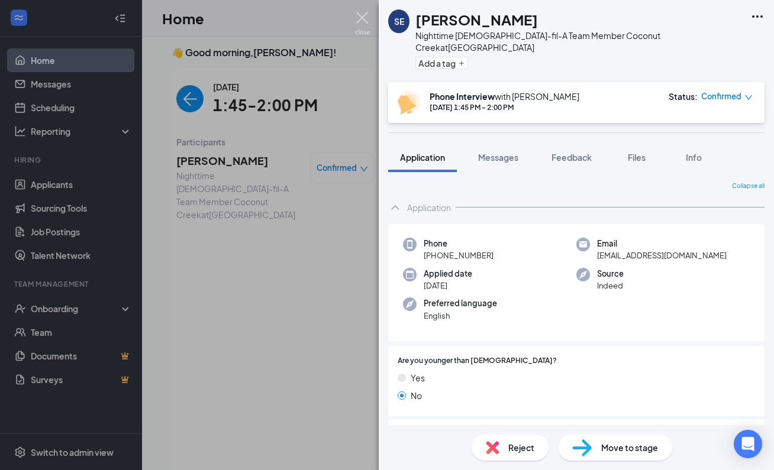
click at [361, 18] on img at bounding box center [362, 23] width 15 height 23
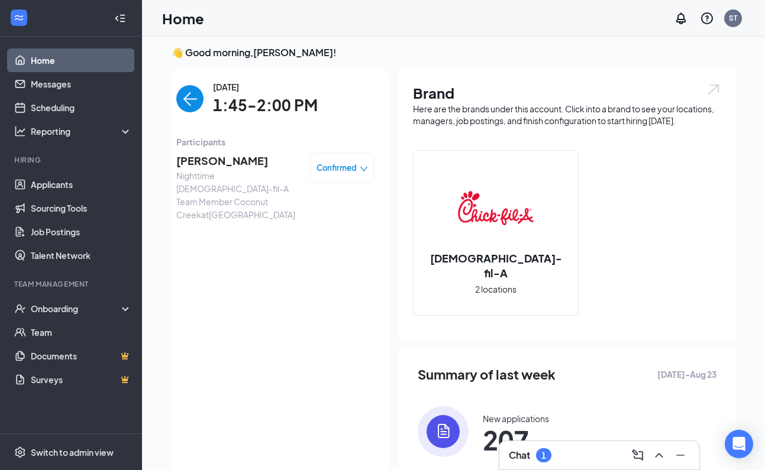
click at [185, 101] on img "back-button" at bounding box center [189, 98] width 27 height 27
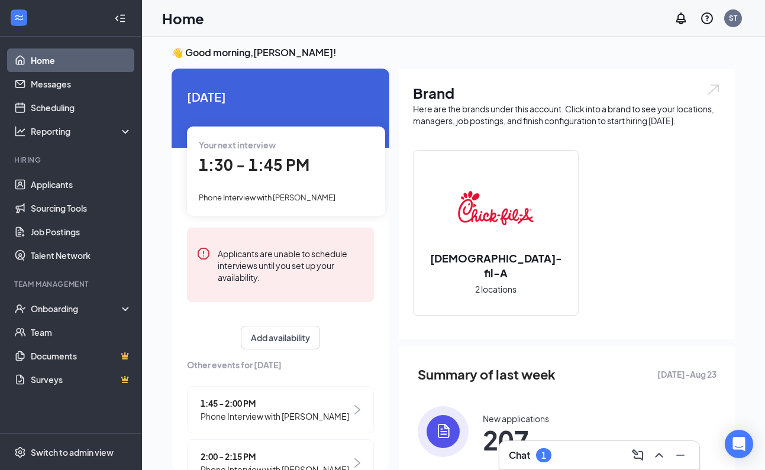
scroll to position [36, 0]
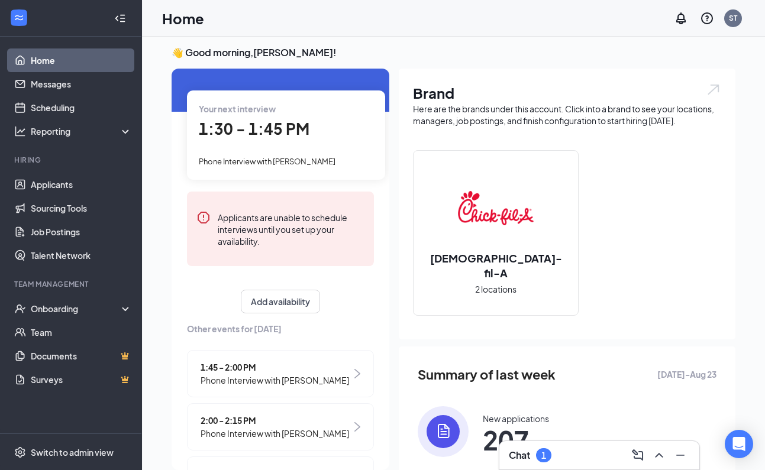
click at [281, 432] on span "Phone Interview with [PERSON_NAME]" at bounding box center [275, 433] width 148 height 13
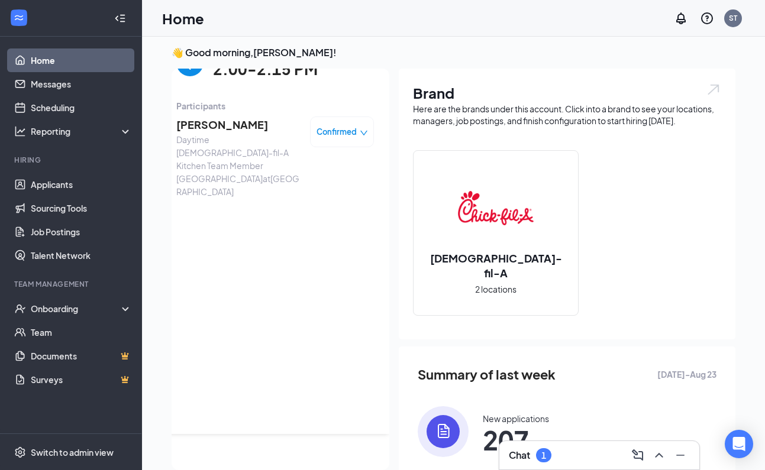
scroll to position [0, 0]
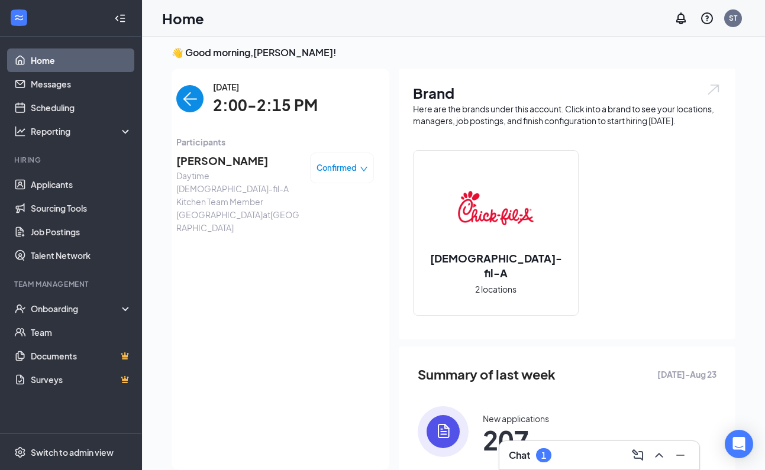
click at [223, 160] on span "[PERSON_NAME]" at bounding box center [238, 161] width 124 height 17
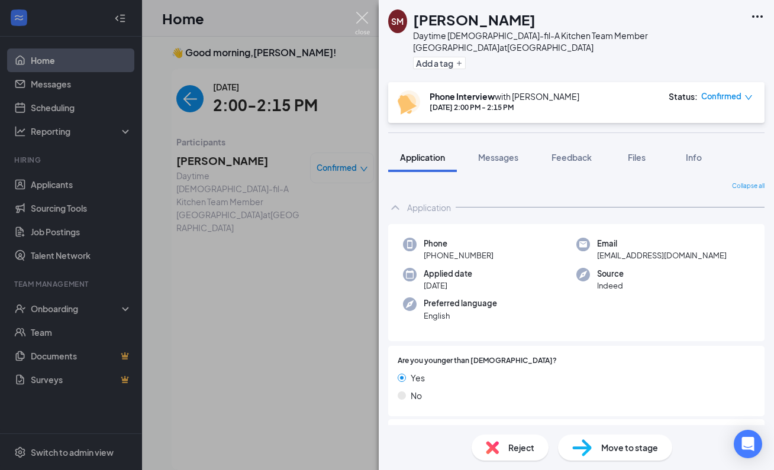
click at [363, 20] on img at bounding box center [362, 23] width 15 height 23
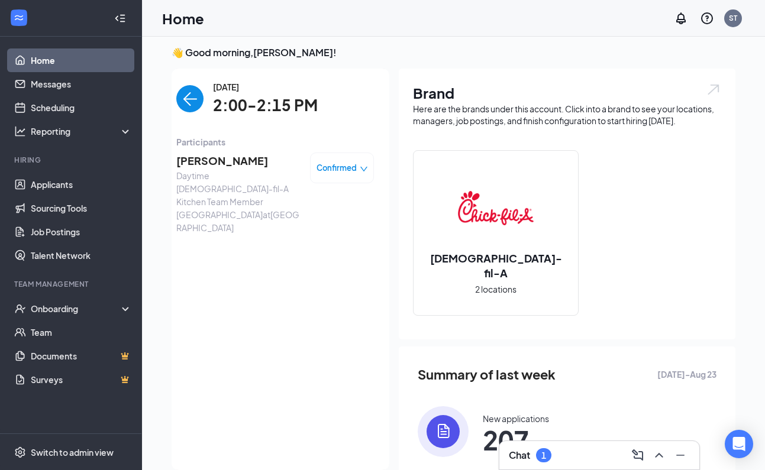
click at [180, 102] on img "back-button" at bounding box center [189, 98] width 27 height 27
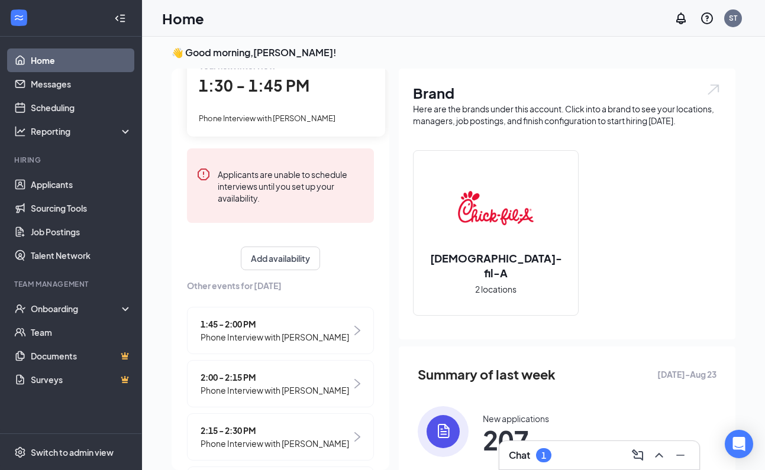
scroll to position [138, 0]
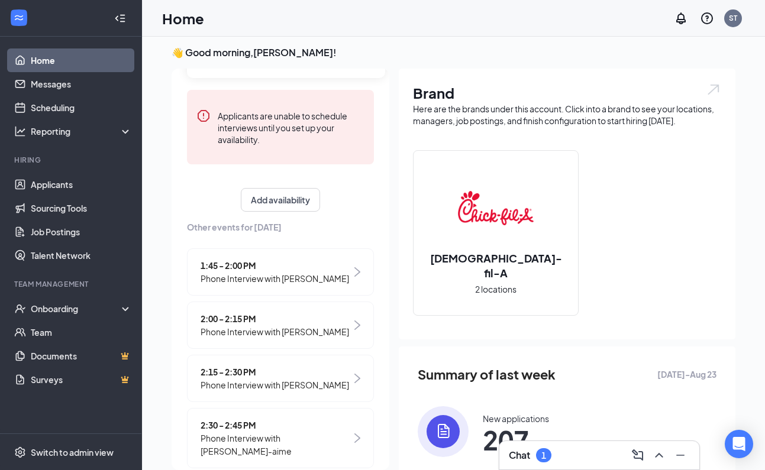
click at [287, 379] on span "2:15 - 2:30 PM" at bounding box center [275, 372] width 148 height 13
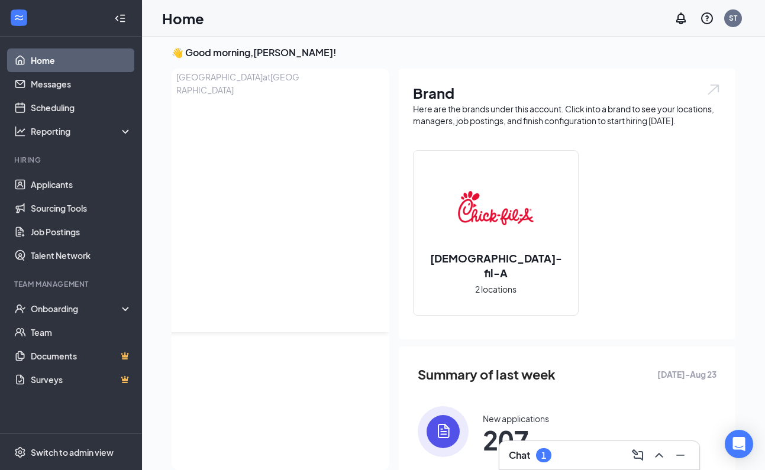
scroll to position [0, 0]
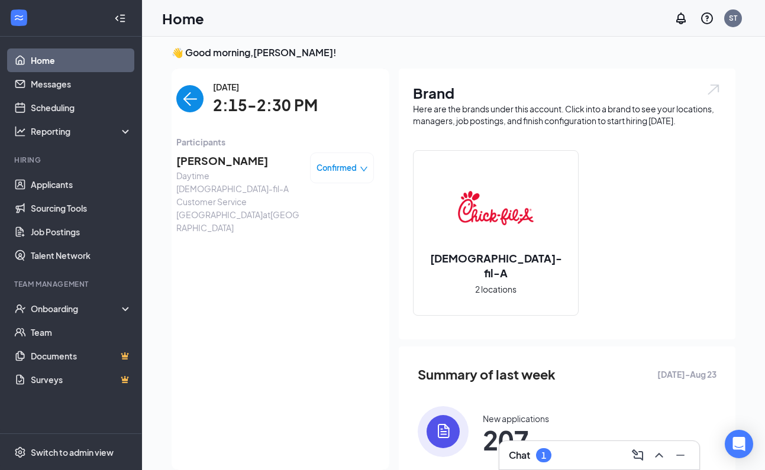
click at [218, 160] on span "[PERSON_NAME]" at bounding box center [238, 161] width 124 height 17
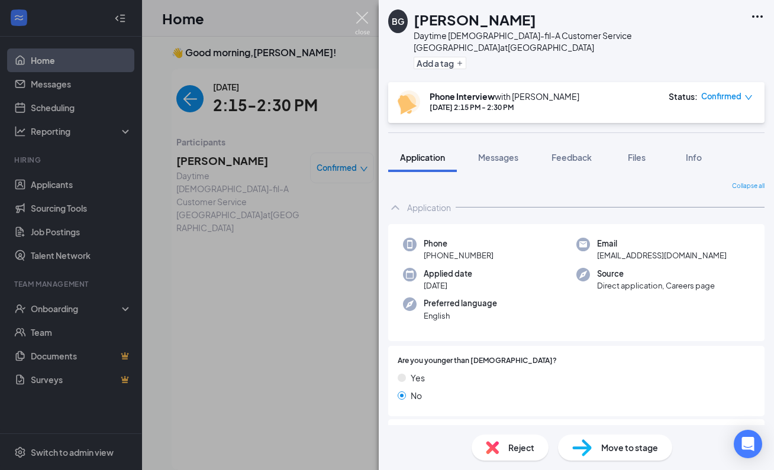
click at [363, 18] on img at bounding box center [362, 23] width 15 height 23
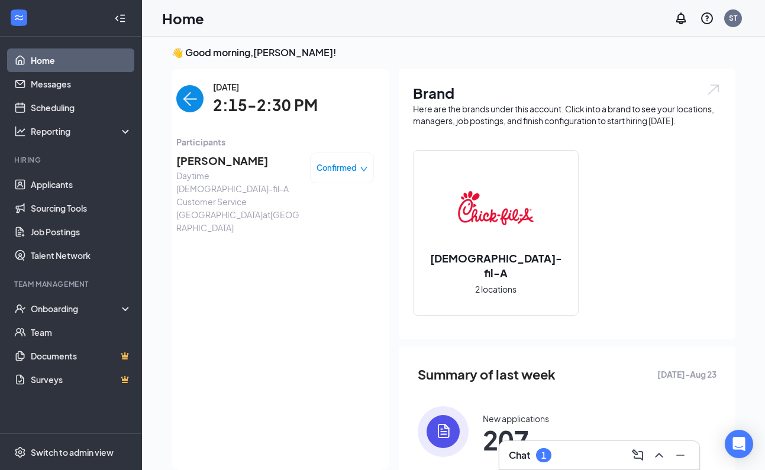
click at [184, 101] on img "back-button" at bounding box center [189, 98] width 27 height 27
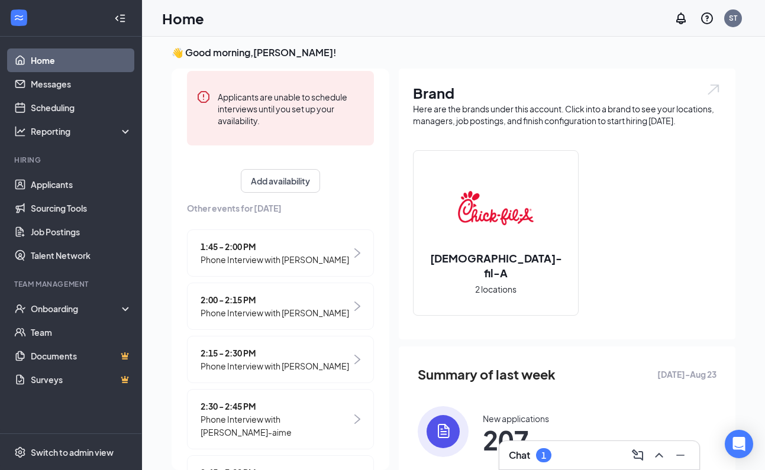
scroll to position [183, 0]
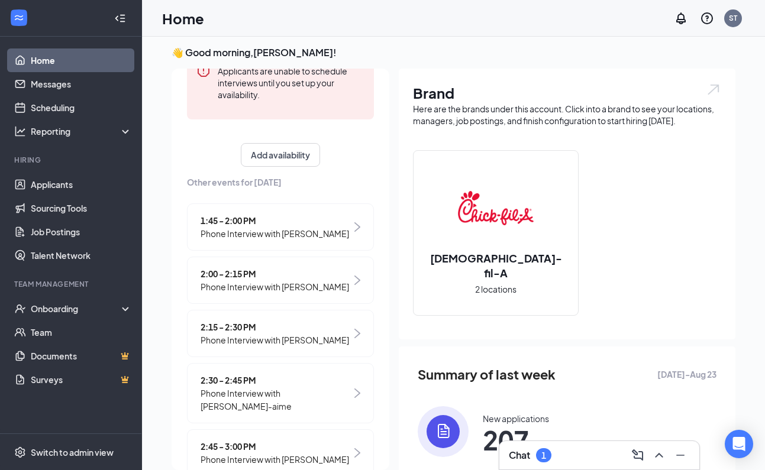
click at [301, 408] on span "Phone Interview with [PERSON_NAME]-aime" at bounding box center [276, 400] width 151 height 26
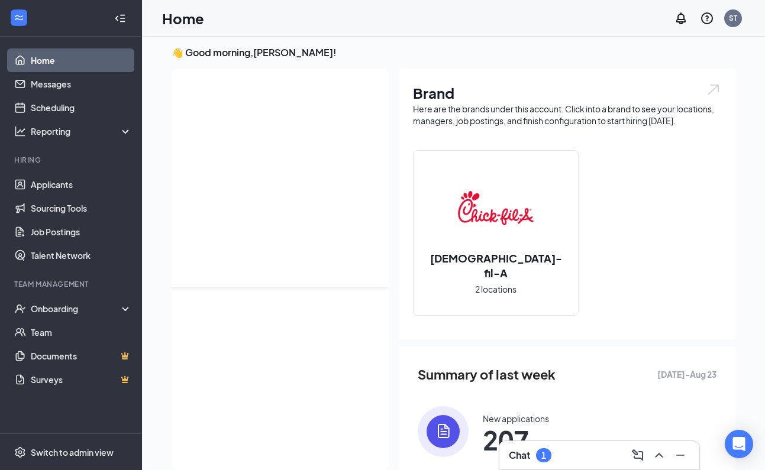
scroll to position [0, 0]
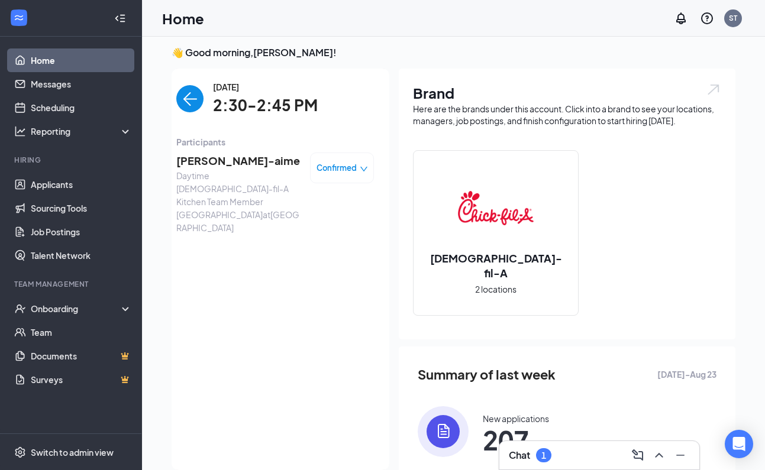
click at [223, 162] on span "[PERSON_NAME]-aime" at bounding box center [238, 161] width 124 height 17
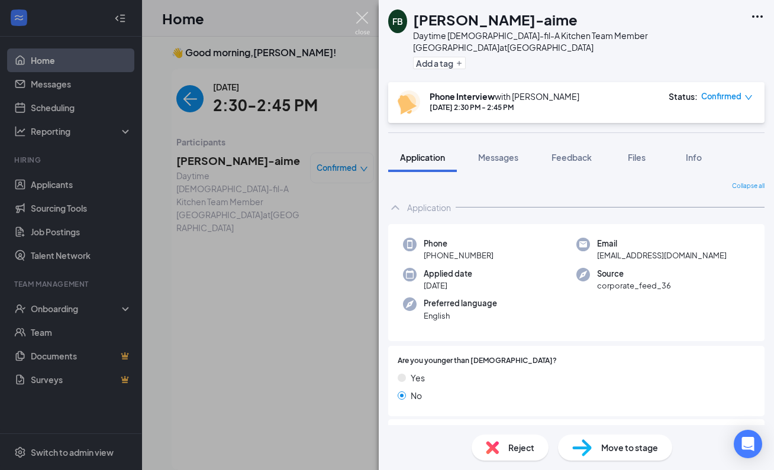
click at [363, 20] on img at bounding box center [362, 23] width 15 height 23
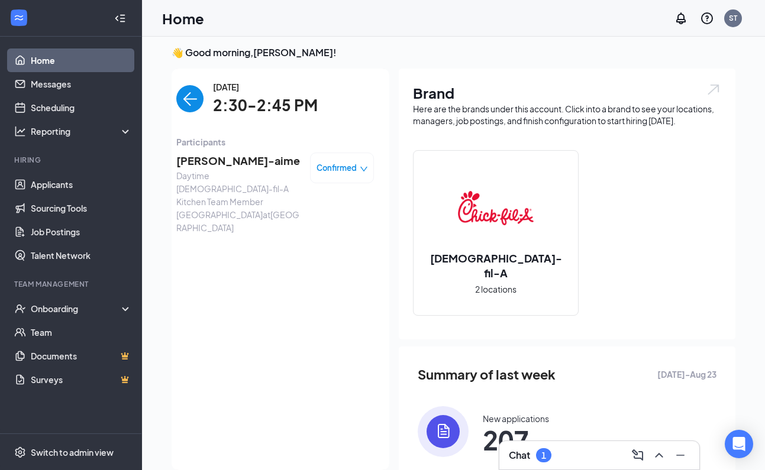
click at [182, 100] on img "back-button" at bounding box center [189, 98] width 27 height 27
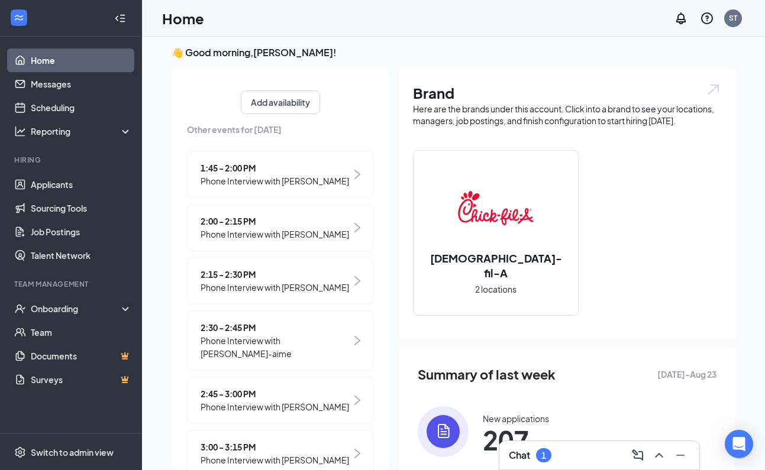
scroll to position [286, 0]
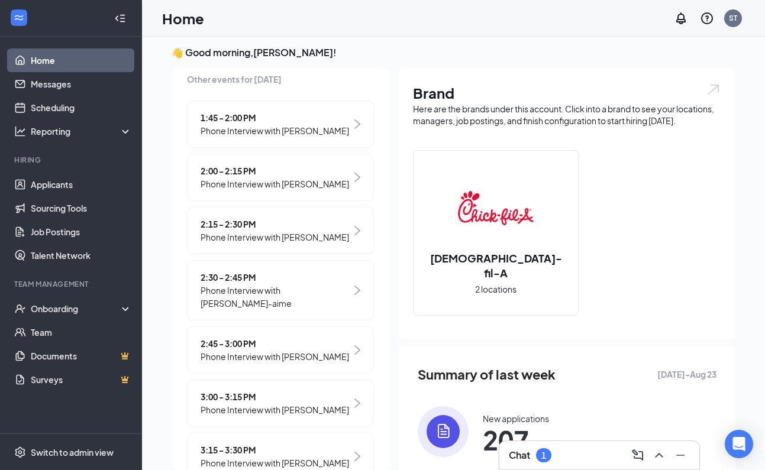
click at [292, 363] on span "Phone Interview with [PERSON_NAME]" at bounding box center [275, 356] width 148 height 13
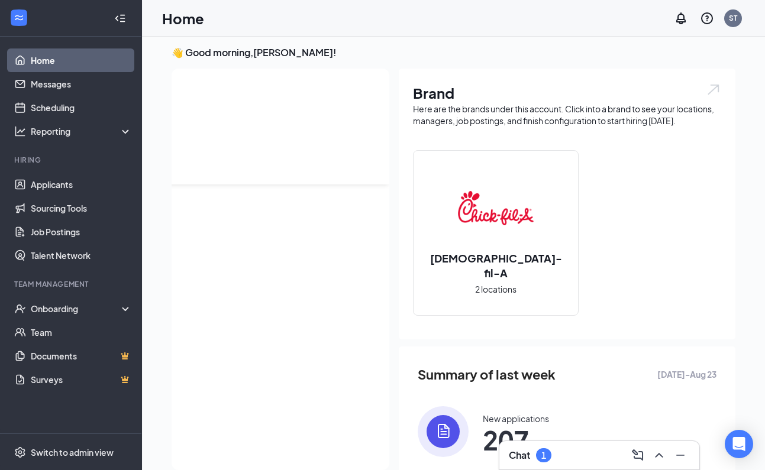
scroll to position [0, 0]
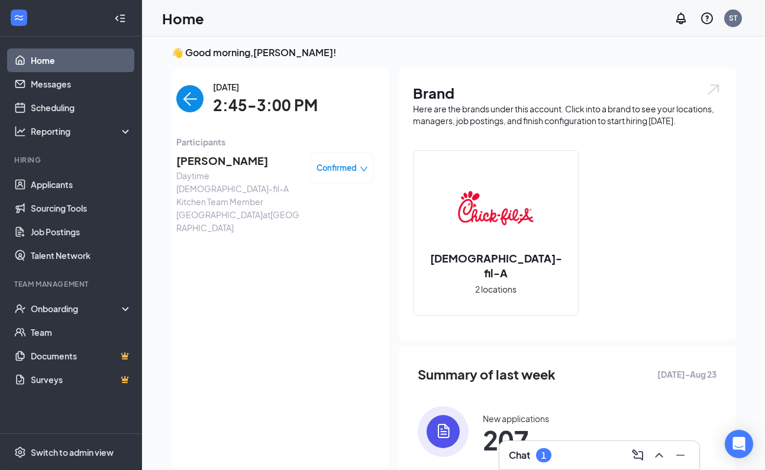
click at [206, 163] on span "[PERSON_NAME]" at bounding box center [238, 161] width 124 height 17
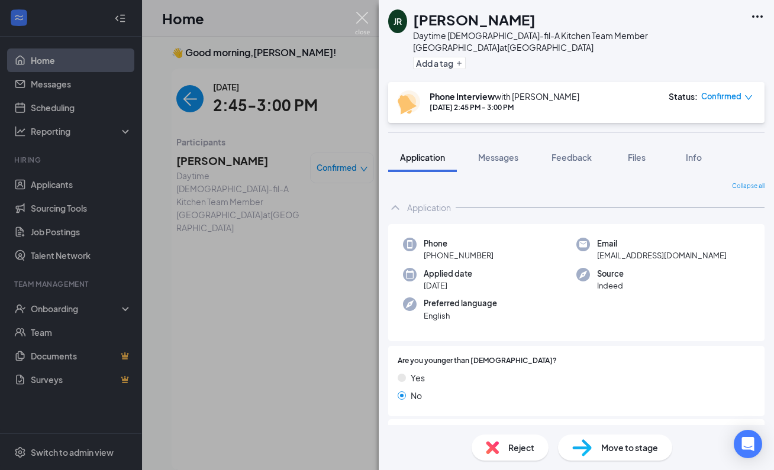
click at [362, 17] on img at bounding box center [362, 23] width 15 height 23
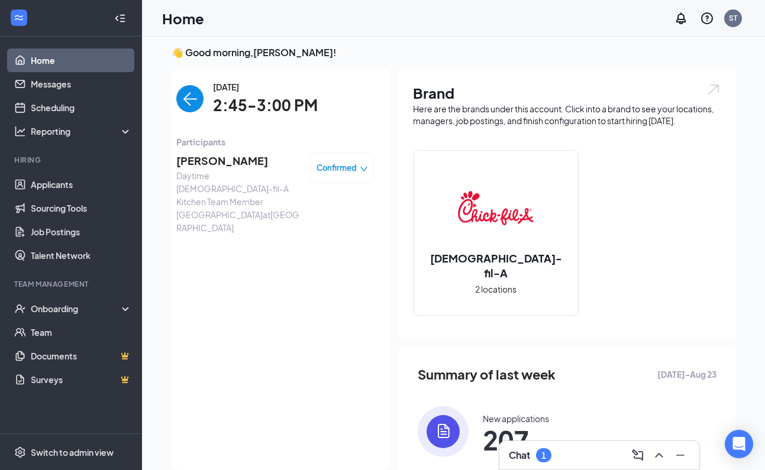
click at [179, 102] on img "back-button" at bounding box center [189, 98] width 27 height 27
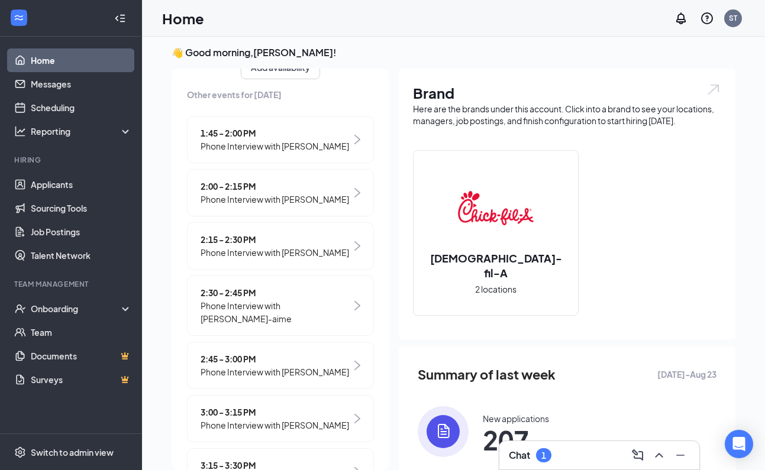
scroll to position [297, 0]
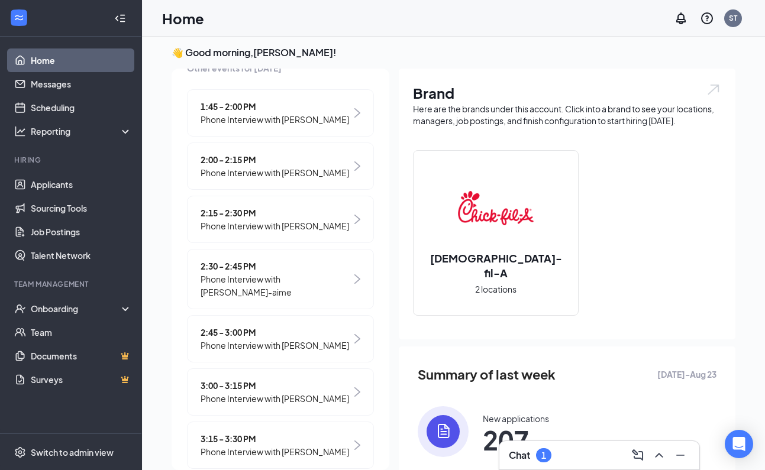
click at [280, 405] on span "Phone Interview with [PERSON_NAME]" at bounding box center [275, 398] width 148 height 13
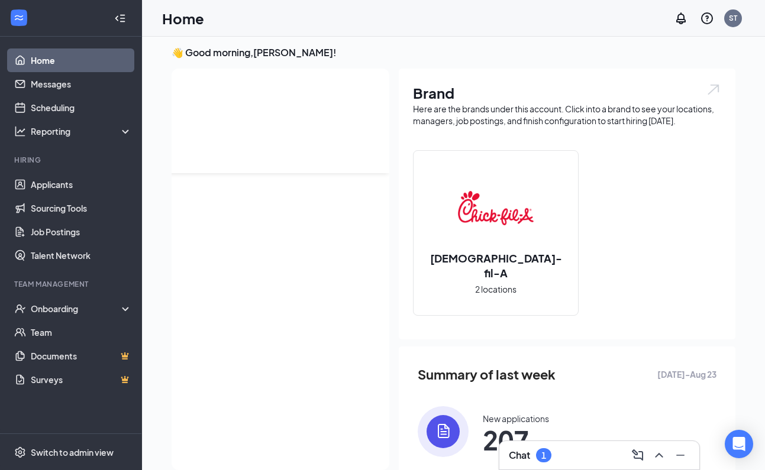
scroll to position [0, 0]
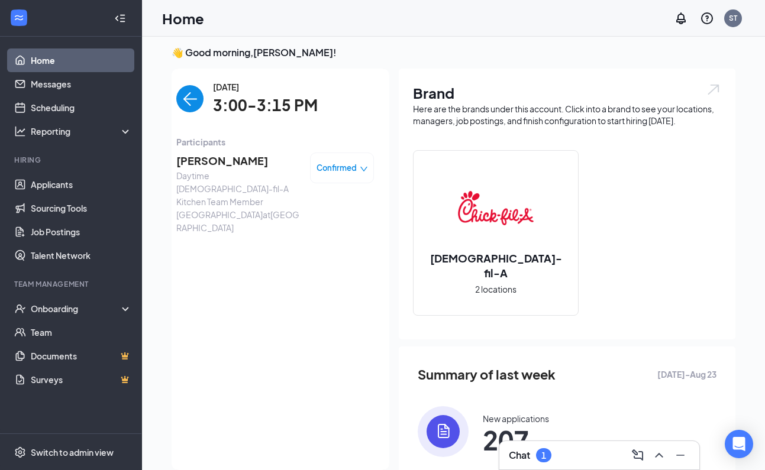
click at [205, 162] on span "[PERSON_NAME]" at bounding box center [238, 161] width 124 height 17
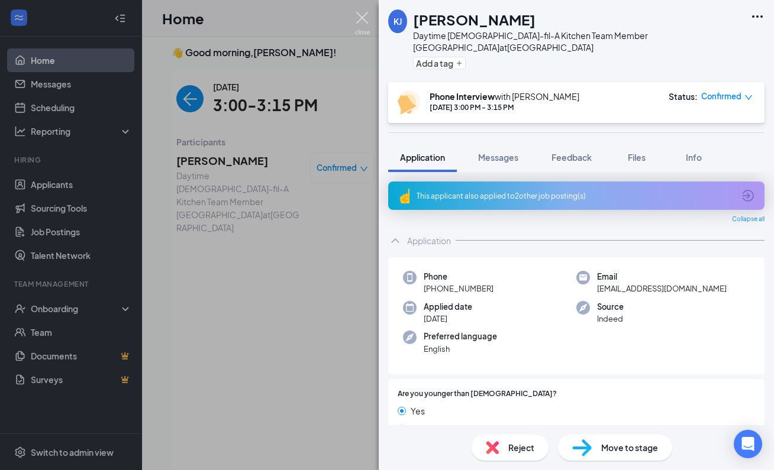
click at [363, 18] on img at bounding box center [362, 23] width 15 height 23
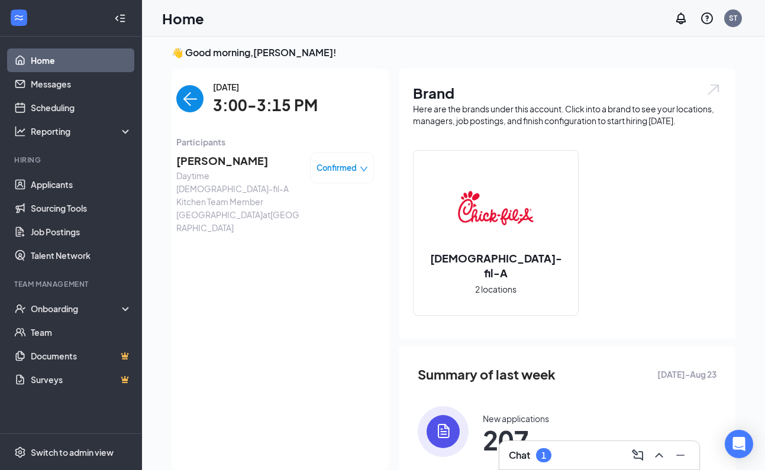
click at [181, 103] on img "back-button" at bounding box center [189, 98] width 27 height 27
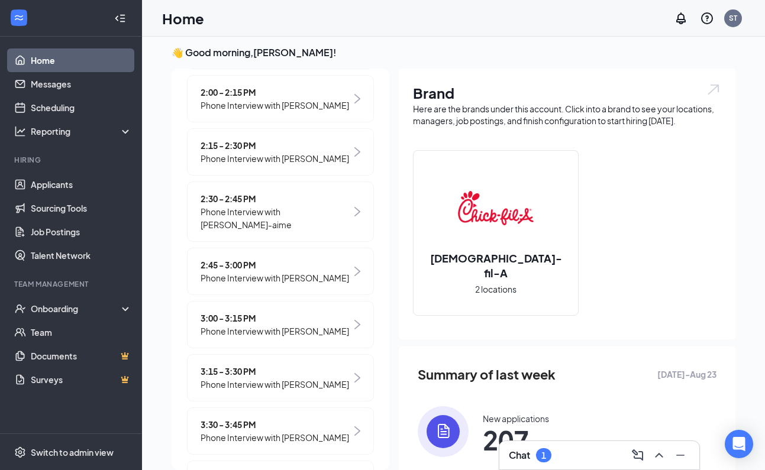
scroll to position [391, 0]
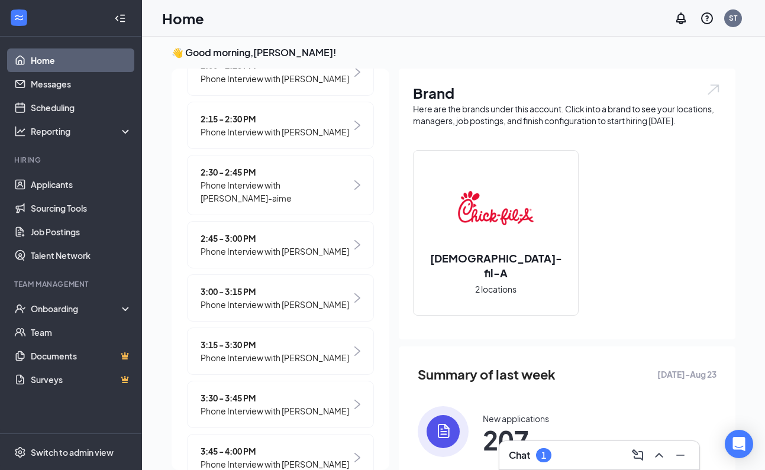
click at [298, 364] on span "Phone Interview with [PERSON_NAME]" at bounding box center [275, 357] width 148 height 13
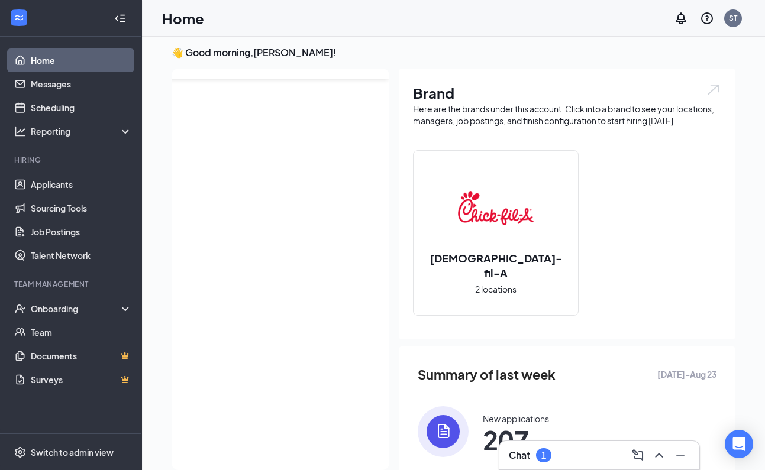
scroll to position [0, 0]
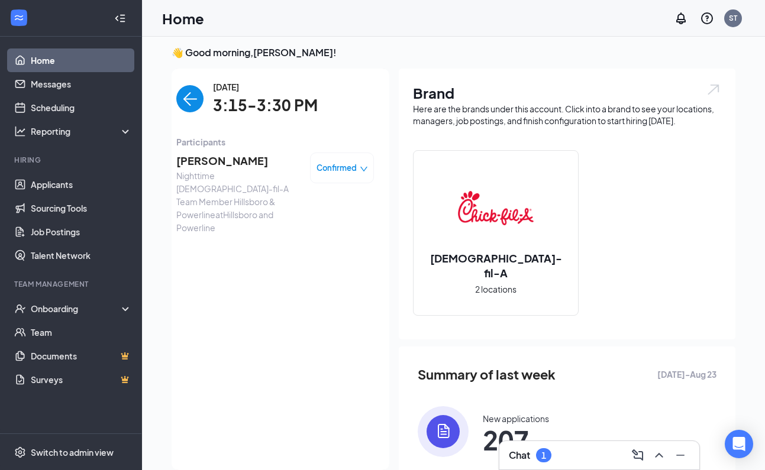
click at [227, 159] on span "[PERSON_NAME]" at bounding box center [238, 161] width 124 height 17
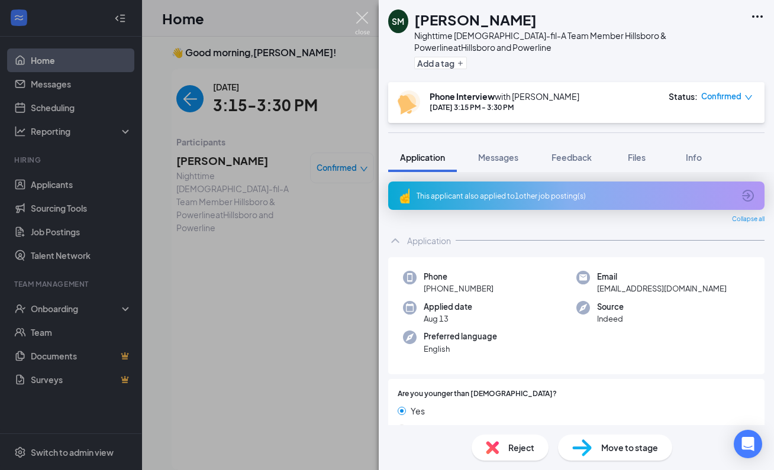
click at [361, 18] on img at bounding box center [362, 23] width 15 height 23
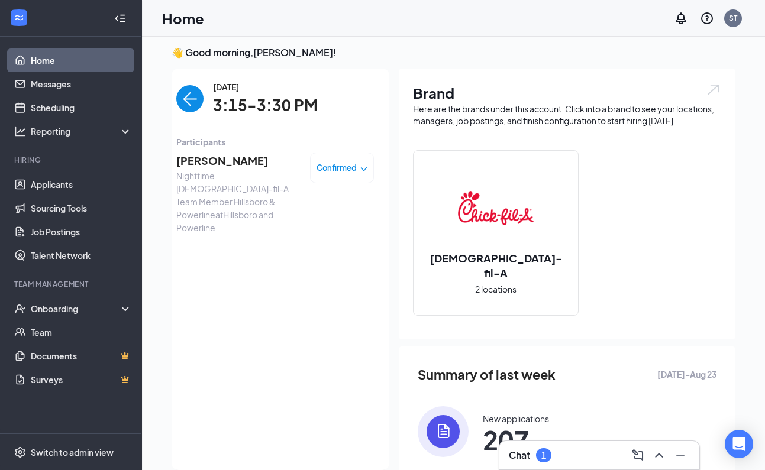
click at [181, 99] on img "back-button" at bounding box center [189, 98] width 27 height 27
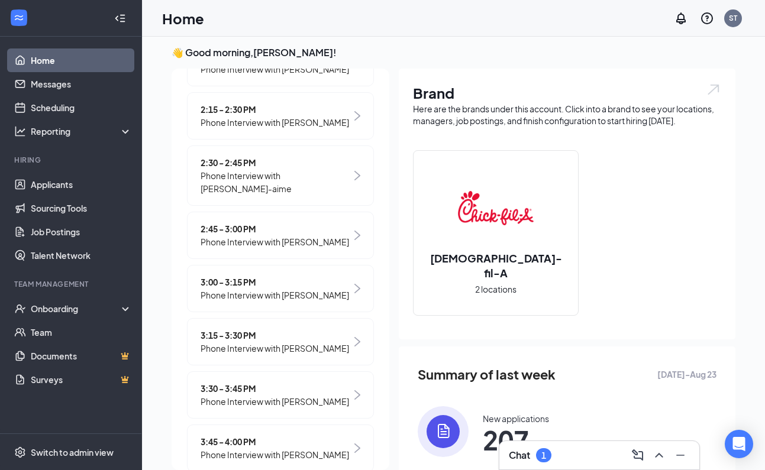
scroll to position [427, 0]
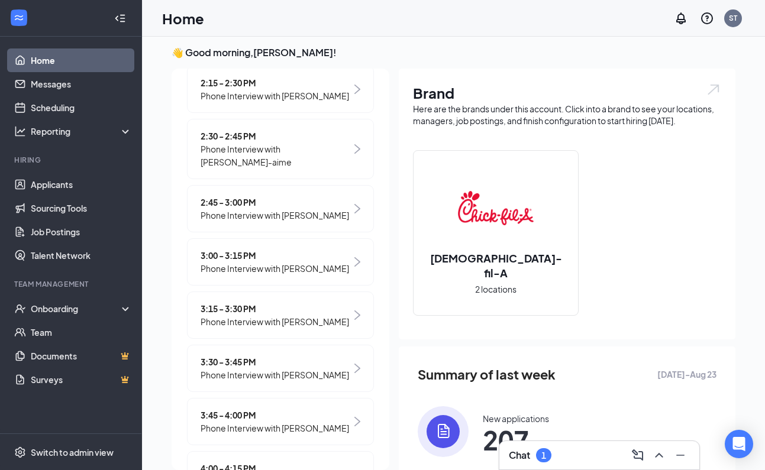
click at [280, 392] on div "3:30 - 3:45 PM Phone Interview with [PERSON_NAME]" at bounding box center [280, 368] width 187 height 47
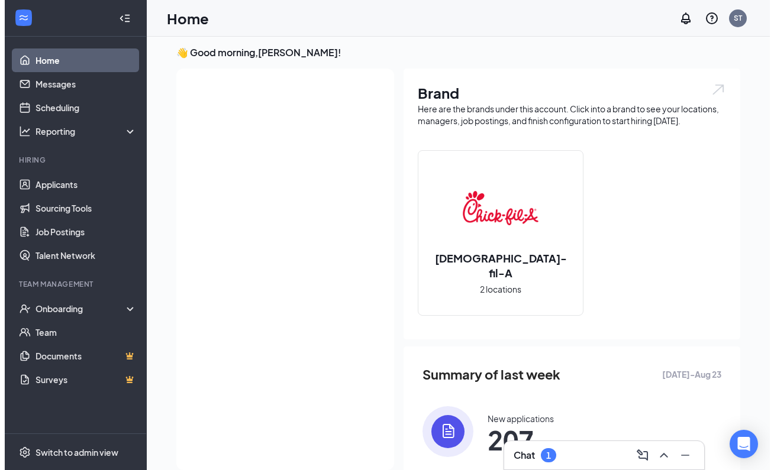
scroll to position [0, 0]
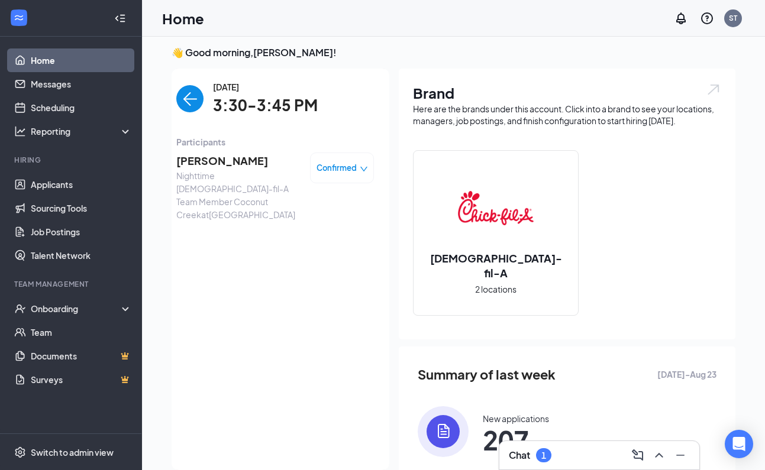
click at [214, 163] on span "[PERSON_NAME]" at bounding box center [238, 161] width 124 height 17
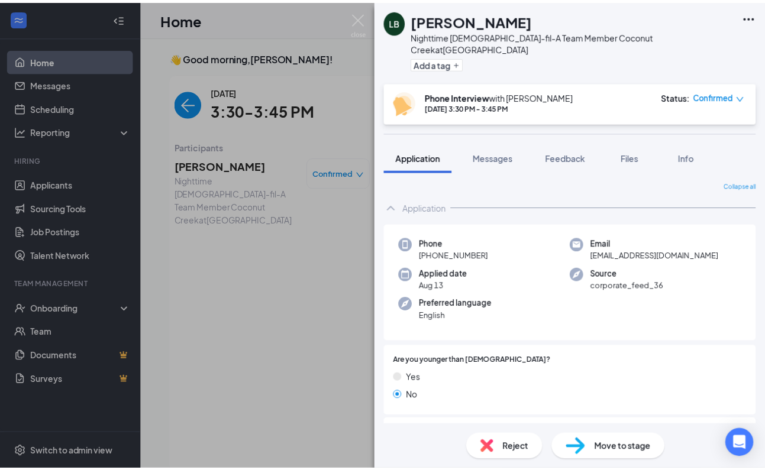
scroll to position [5, 0]
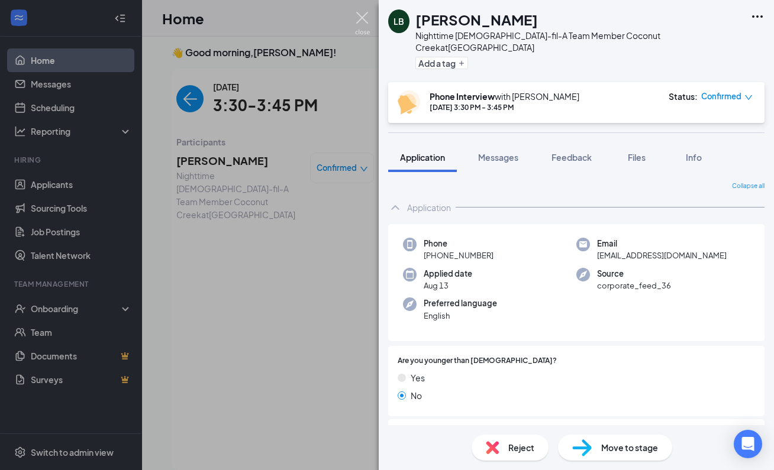
click at [362, 18] on img at bounding box center [362, 23] width 15 height 23
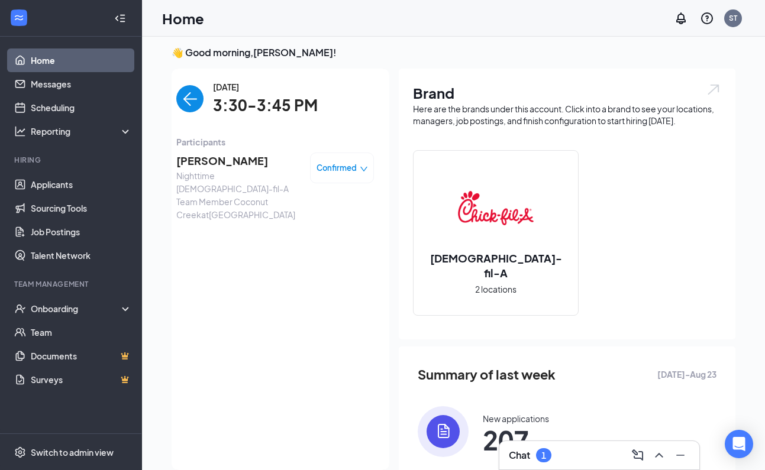
click at [186, 96] on img "back-button" at bounding box center [189, 98] width 27 height 27
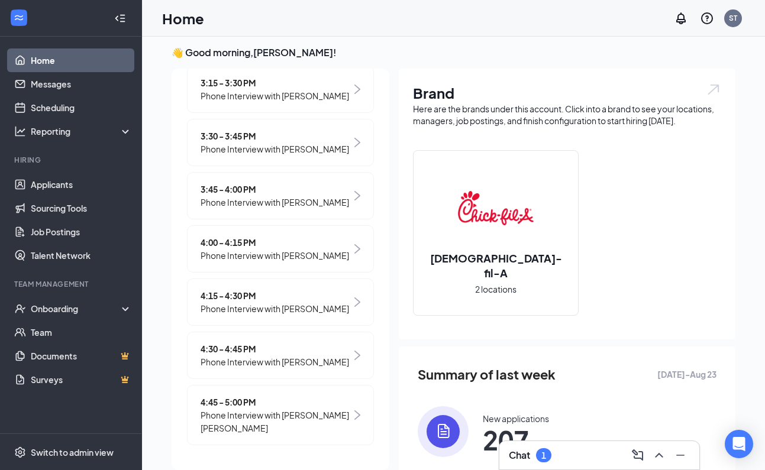
scroll to position [680, 0]
click at [280, 196] on span "Phone Interview with [PERSON_NAME]" at bounding box center [275, 202] width 148 height 13
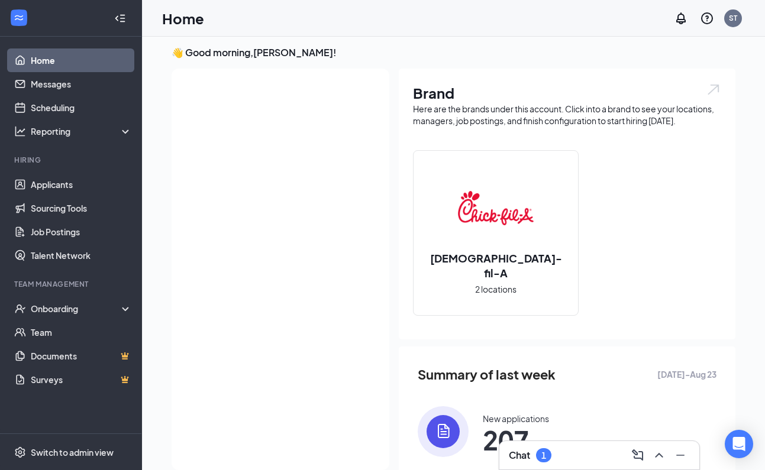
scroll to position [0, 0]
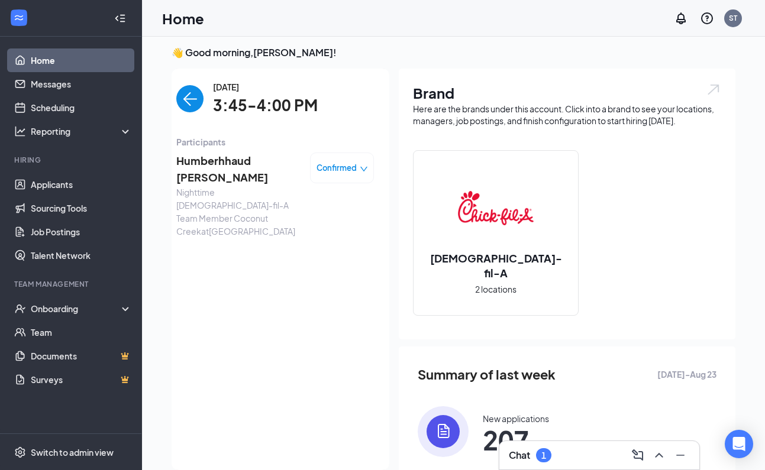
click at [204, 160] on span "Humberhhaud Dorismond" at bounding box center [238, 170] width 124 height 34
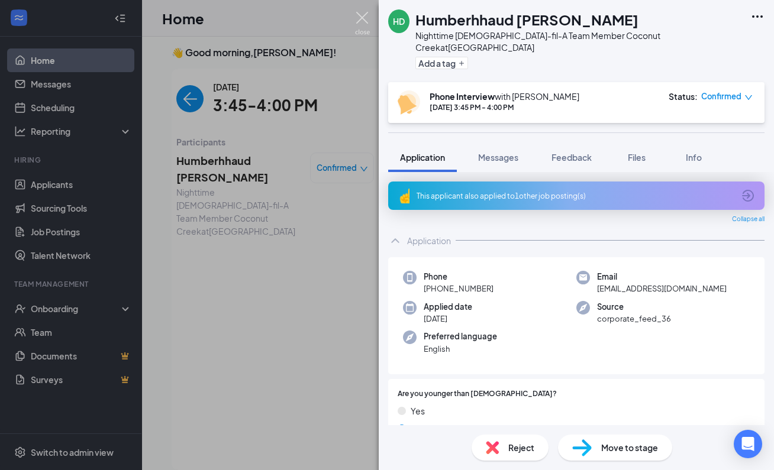
click at [363, 19] on img at bounding box center [362, 23] width 15 height 23
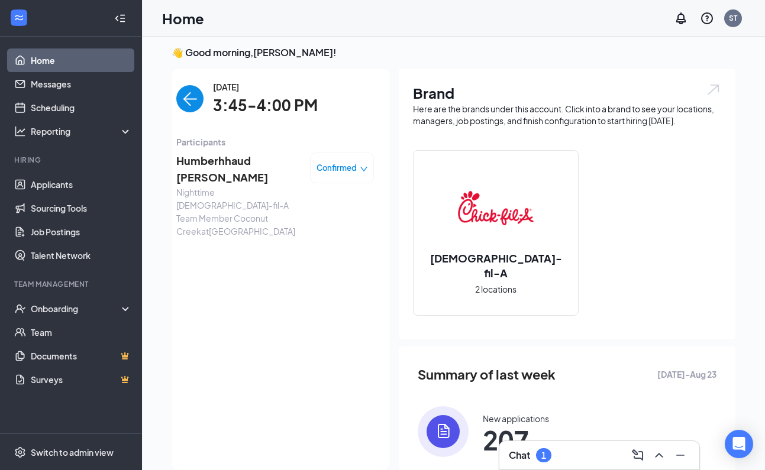
click at [185, 96] on img "back-button" at bounding box center [189, 98] width 27 height 27
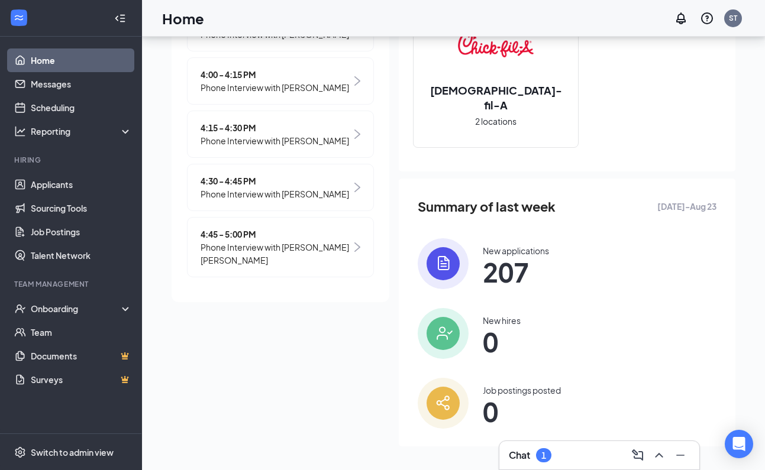
scroll to position [653, 0]
click at [308, 94] on span "Phone Interview with [PERSON_NAME]" at bounding box center [275, 87] width 148 height 13
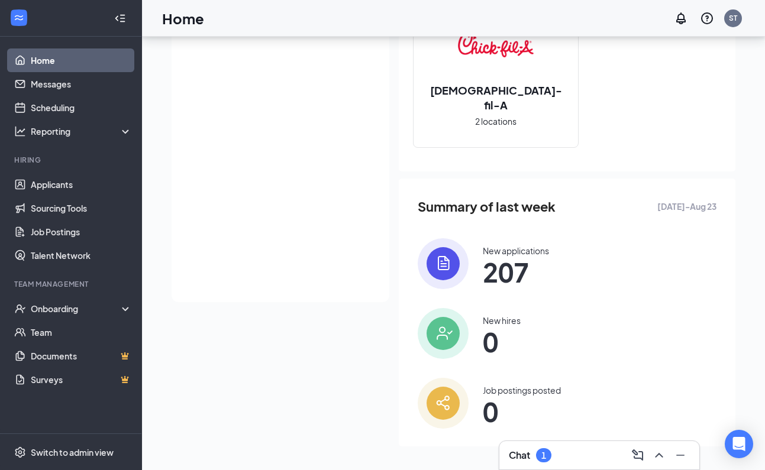
scroll to position [0, 0]
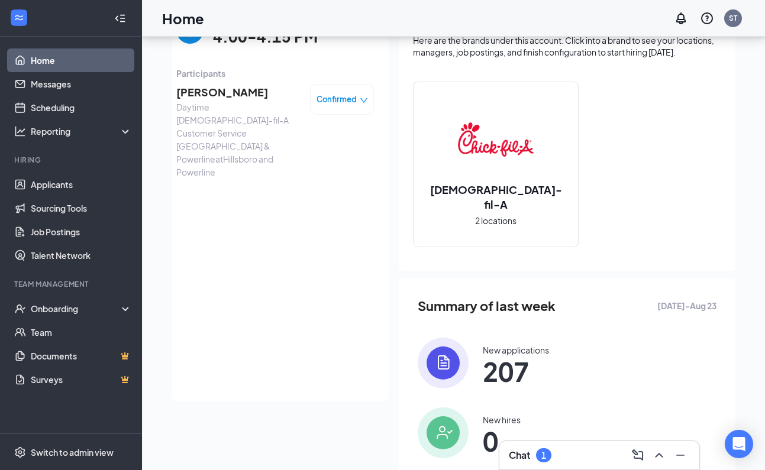
click at [208, 91] on span "Hunter Reeves" at bounding box center [238, 92] width 124 height 17
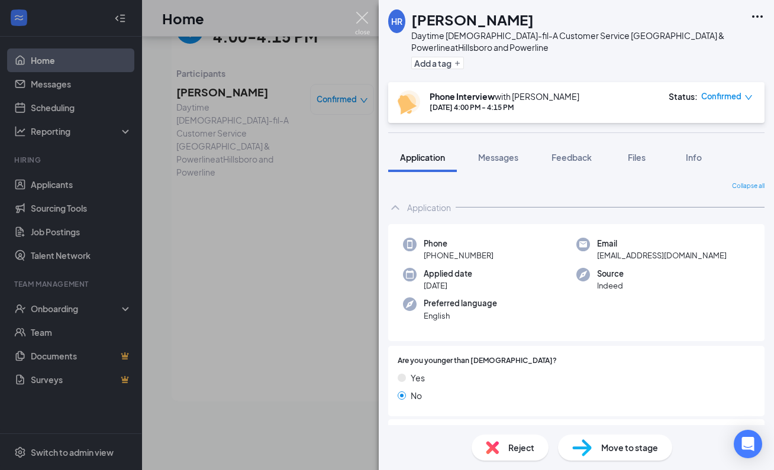
click at [363, 17] on img at bounding box center [362, 23] width 15 height 23
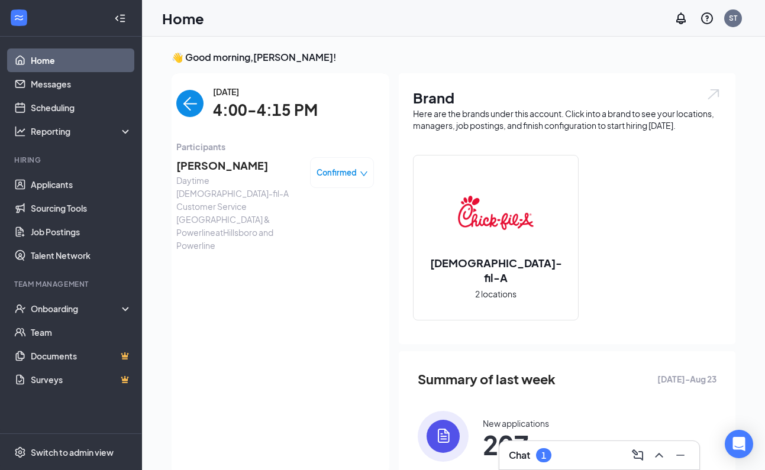
click at [178, 100] on img "back-button" at bounding box center [189, 103] width 27 height 27
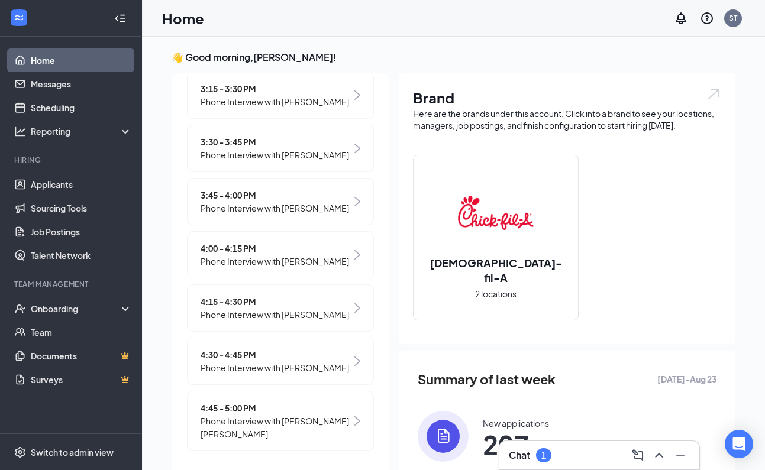
scroll to position [691, 0]
click at [286, 307] on span "Phone Interview with [PERSON_NAME]" at bounding box center [275, 313] width 148 height 13
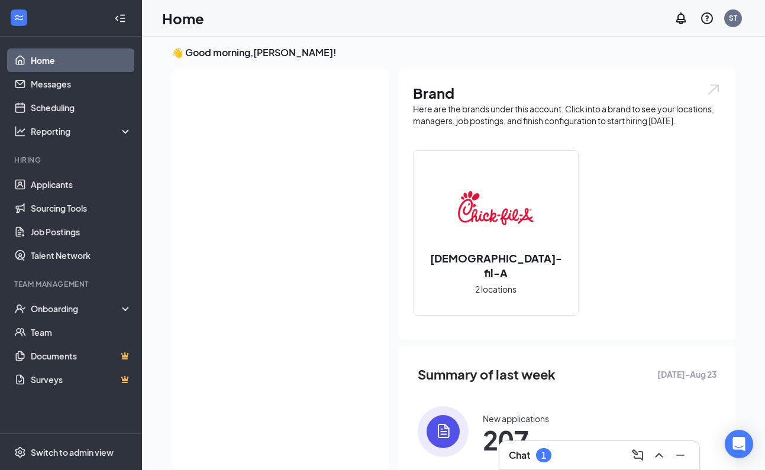
scroll to position [0, 0]
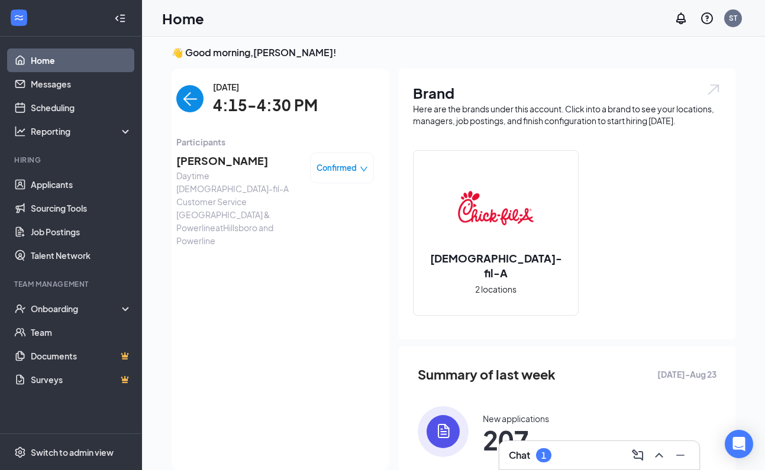
click at [252, 159] on span "Zachary Whittembury" at bounding box center [238, 161] width 124 height 17
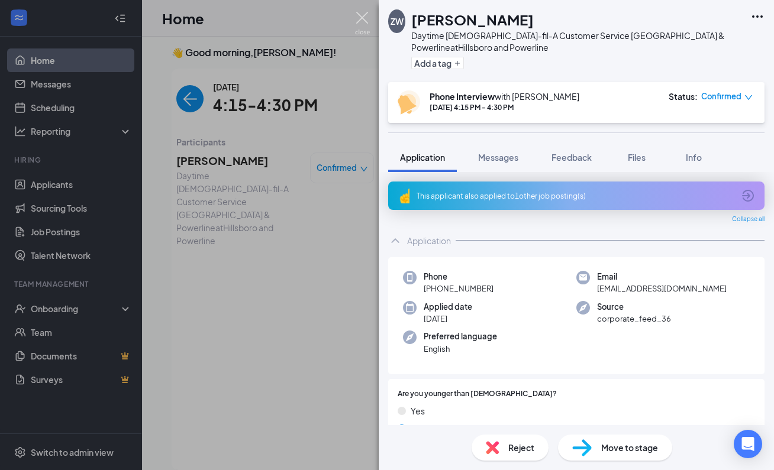
click at [362, 18] on img at bounding box center [362, 23] width 15 height 23
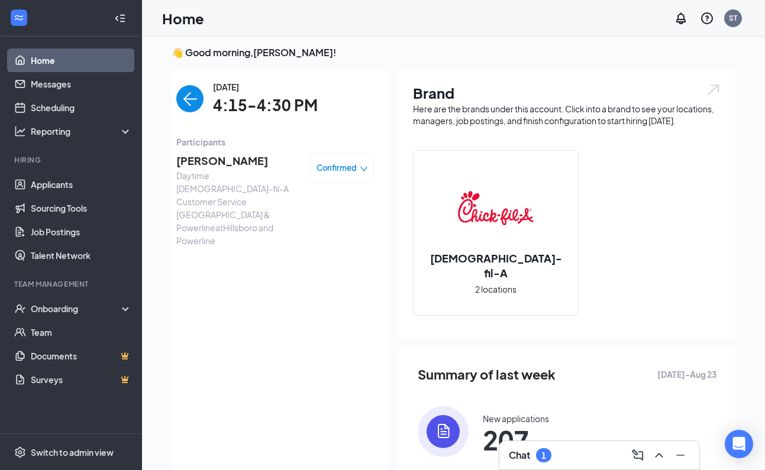
click at [186, 99] on img "back-button" at bounding box center [189, 98] width 27 height 27
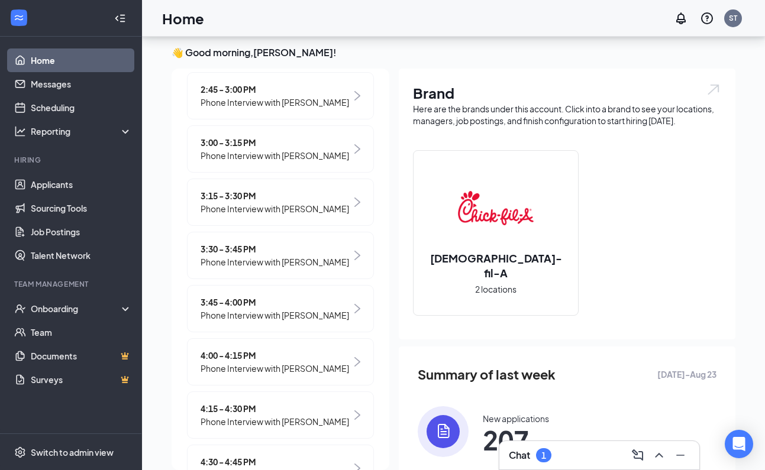
scroll to position [691, 0]
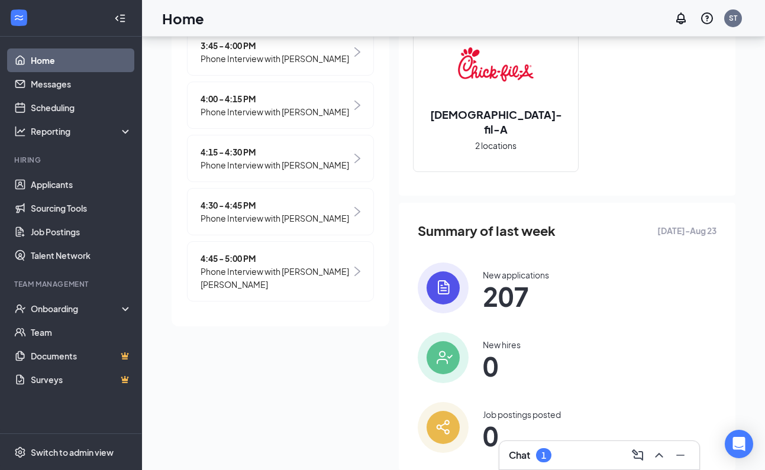
click at [269, 221] on span "Phone Interview with [PERSON_NAME]" at bounding box center [275, 218] width 148 height 13
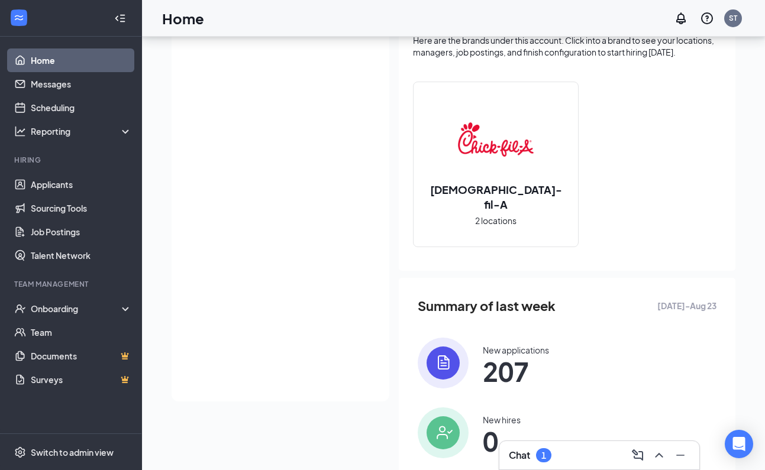
scroll to position [0, 0]
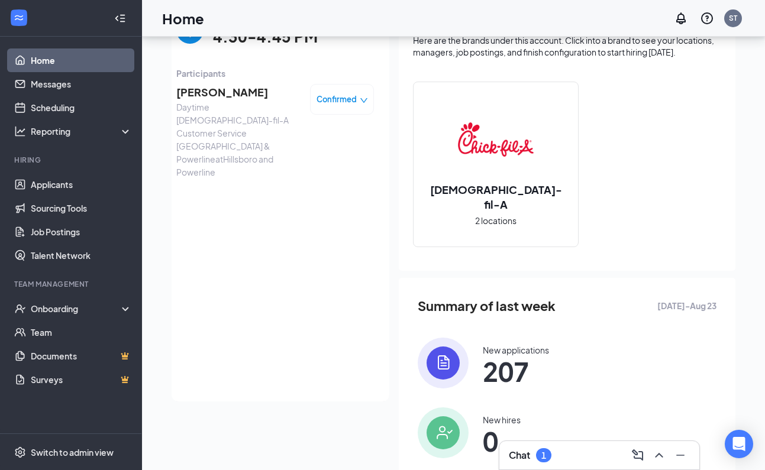
click at [203, 94] on span "Hailie Loonam" at bounding box center [238, 92] width 124 height 17
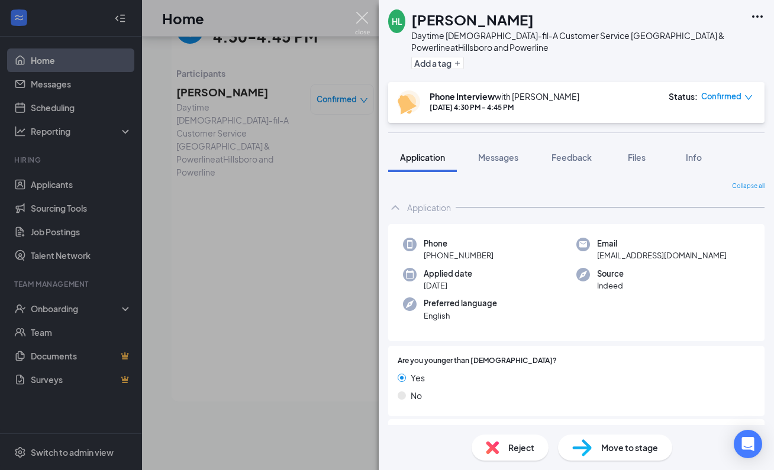
click at [363, 18] on img at bounding box center [362, 23] width 15 height 23
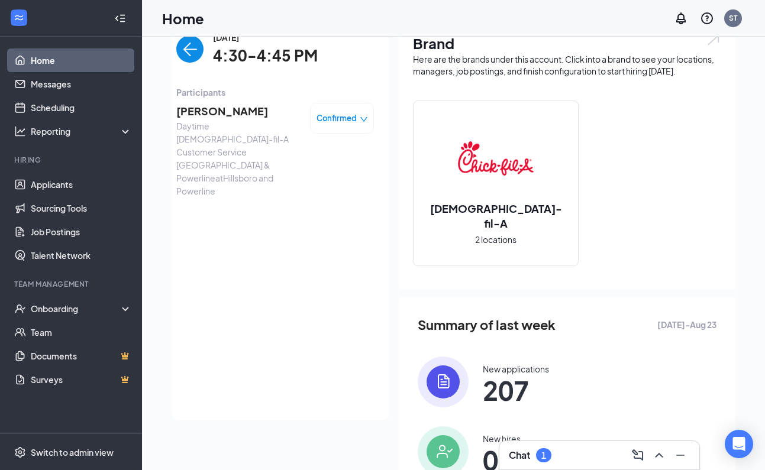
scroll to position [5, 0]
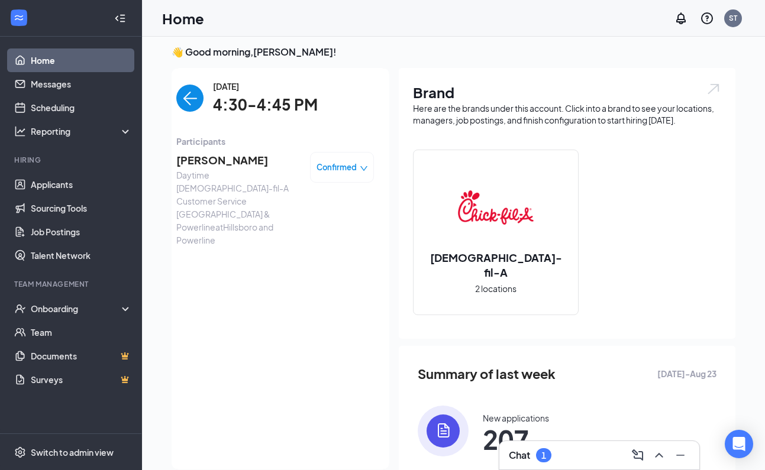
click at [182, 99] on img "back-button" at bounding box center [189, 98] width 27 height 27
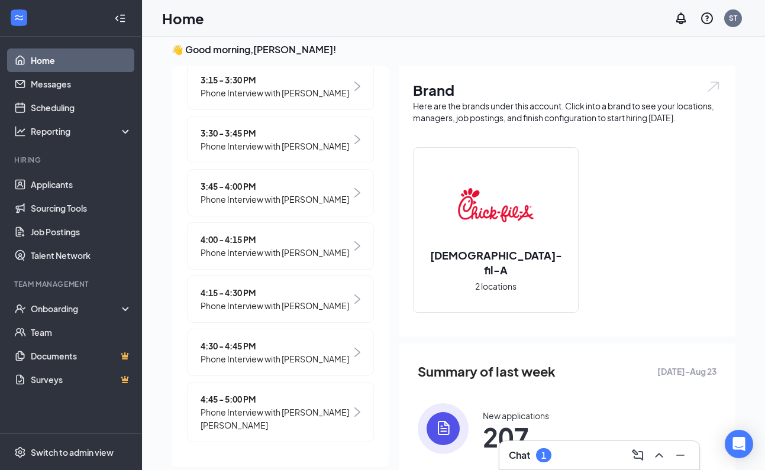
scroll to position [161, 0]
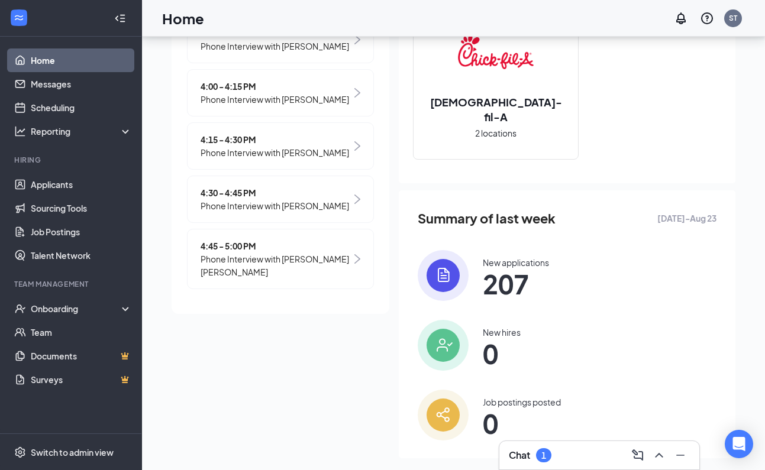
click at [288, 276] on span "Phone Interview with [PERSON_NAME] [PERSON_NAME]" at bounding box center [276, 266] width 151 height 26
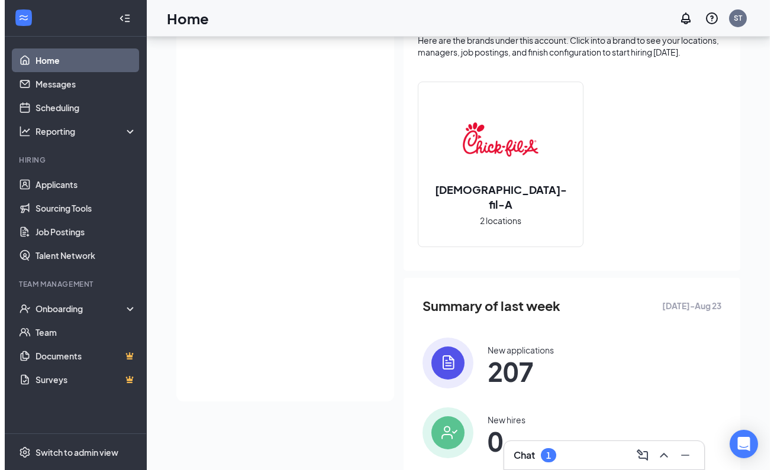
scroll to position [0, 0]
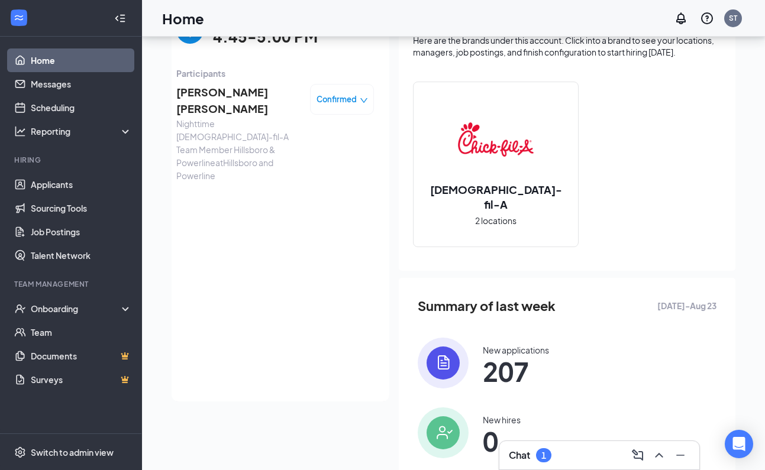
click at [221, 88] on span "Alexander Jean Charles" at bounding box center [238, 101] width 124 height 34
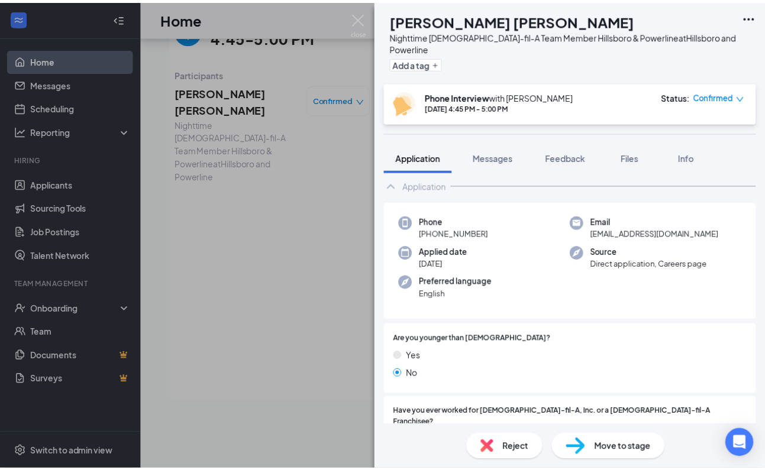
scroll to position [20, 0]
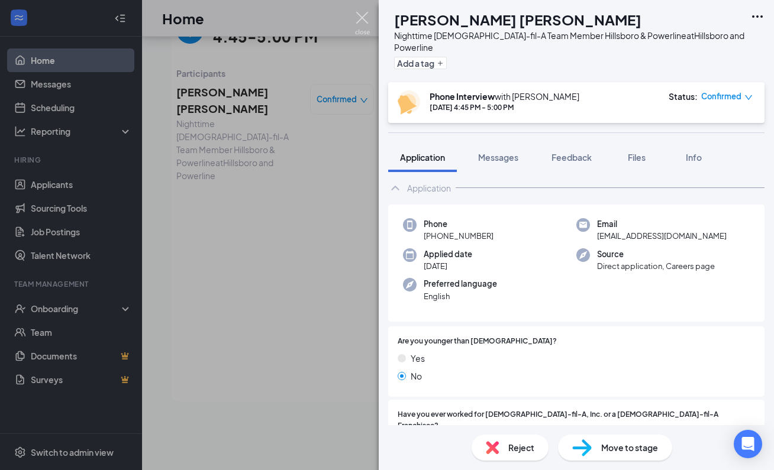
click at [363, 18] on img at bounding box center [362, 23] width 15 height 23
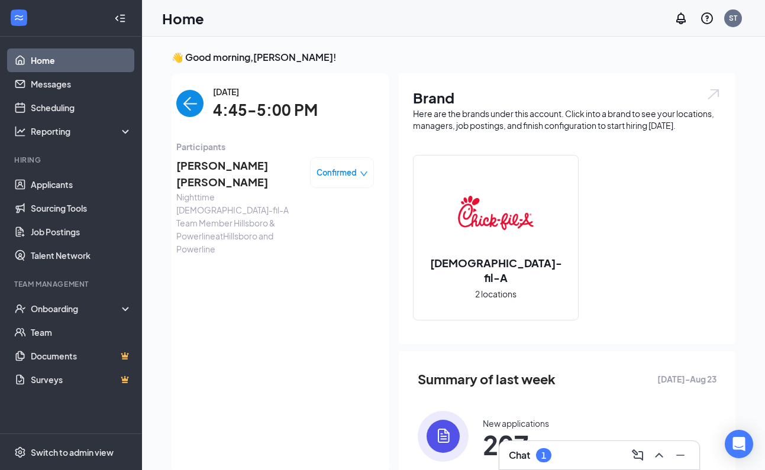
click at [189, 104] on img "back-button" at bounding box center [189, 103] width 27 height 27
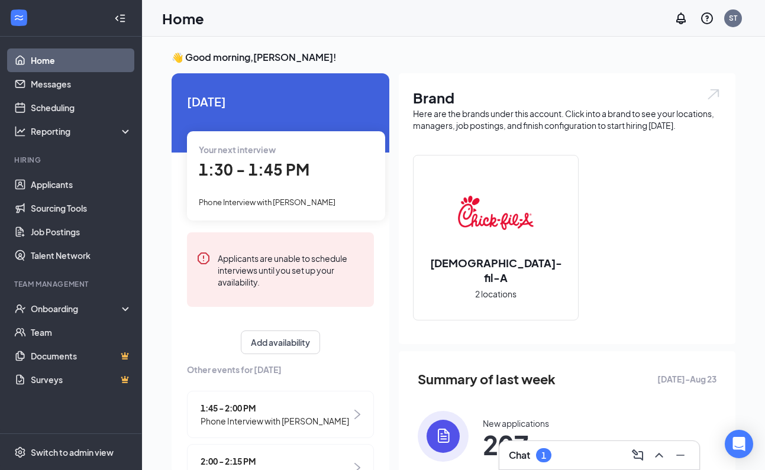
click at [553, 453] on div "Chat 1" at bounding box center [599, 455] width 181 height 19
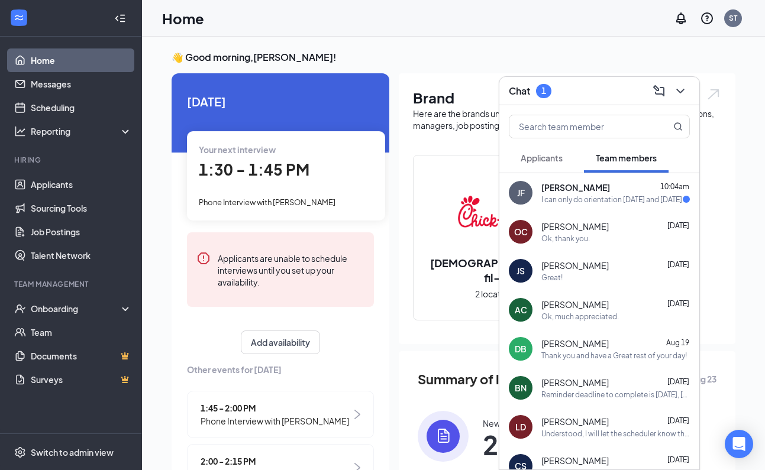
click at [580, 198] on div "I can only do orientation on Monday and Tuesday" at bounding box center [611, 200] width 141 height 10
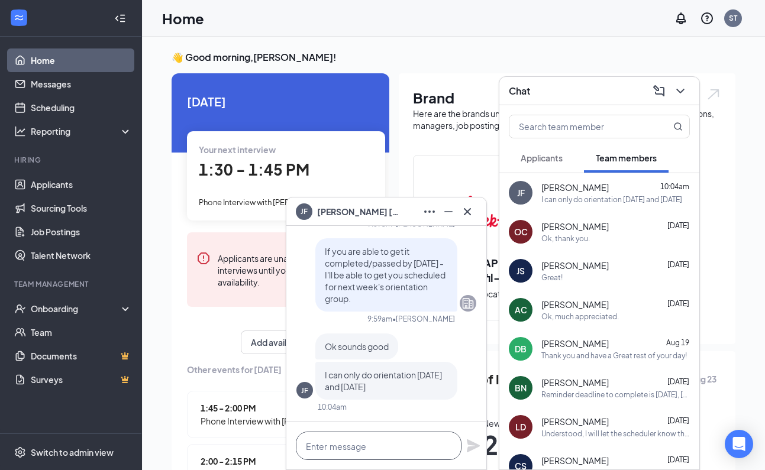
click at [405, 444] on textarea at bounding box center [379, 446] width 166 height 28
type textarea "I know"
click at [467, 444] on icon "Plane" at bounding box center [473, 446] width 14 height 14
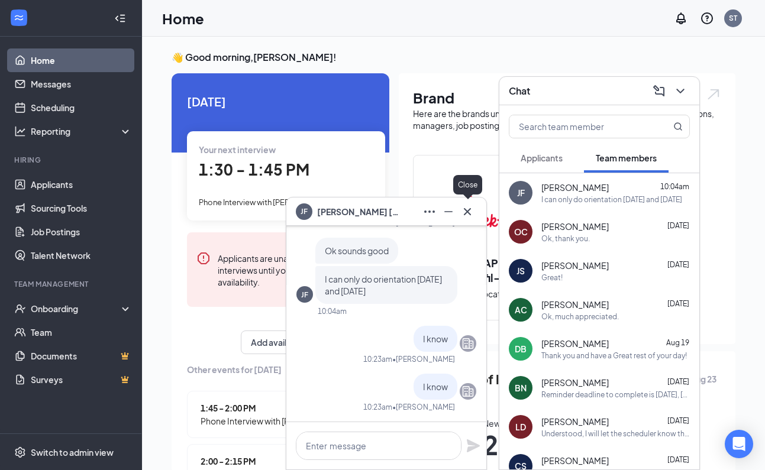
click at [469, 209] on icon "Cross" at bounding box center [467, 212] width 14 height 14
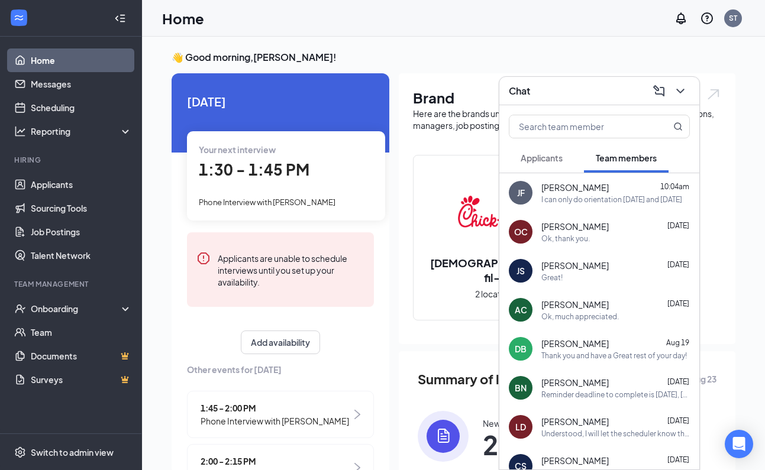
click at [682, 93] on icon "ChevronDown" at bounding box center [680, 91] width 14 height 14
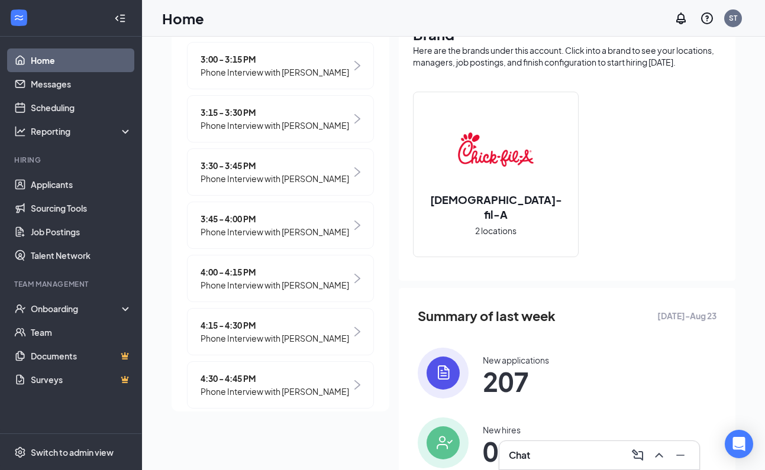
scroll to position [691, 0]
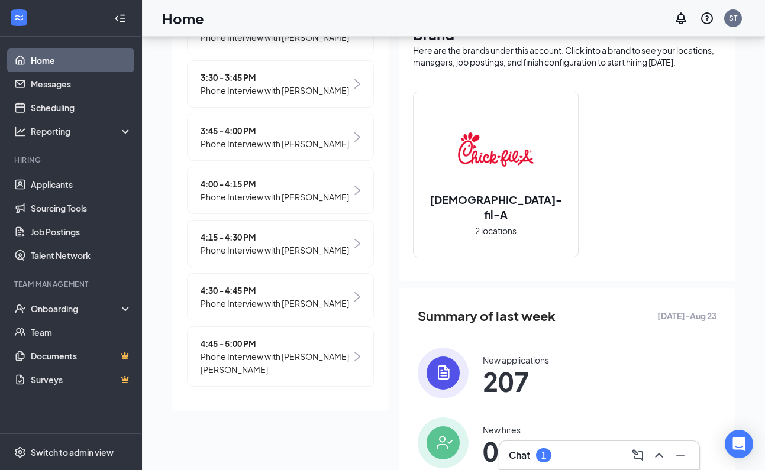
click at [560, 451] on div "Chat 1" at bounding box center [599, 455] width 181 height 19
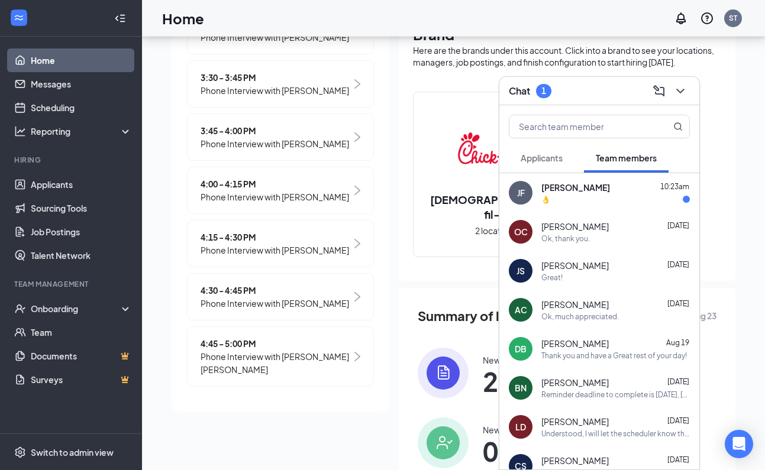
click at [603, 201] on div "👌" at bounding box center [615, 200] width 148 height 10
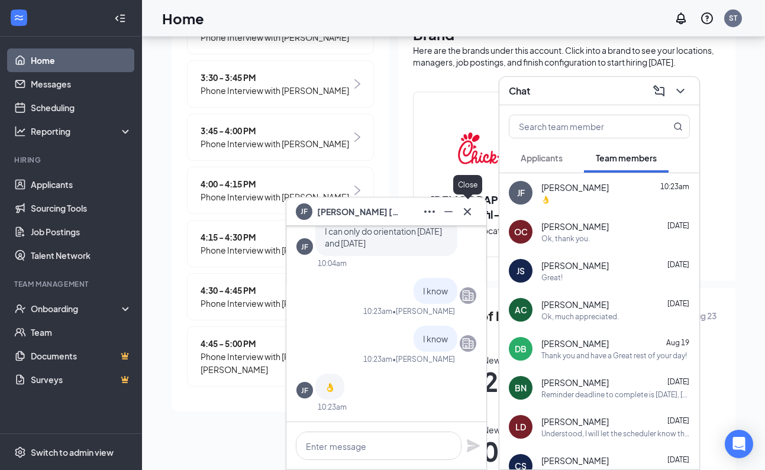
click at [464, 217] on icon "Cross" at bounding box center [467, 212] width 14 height 14
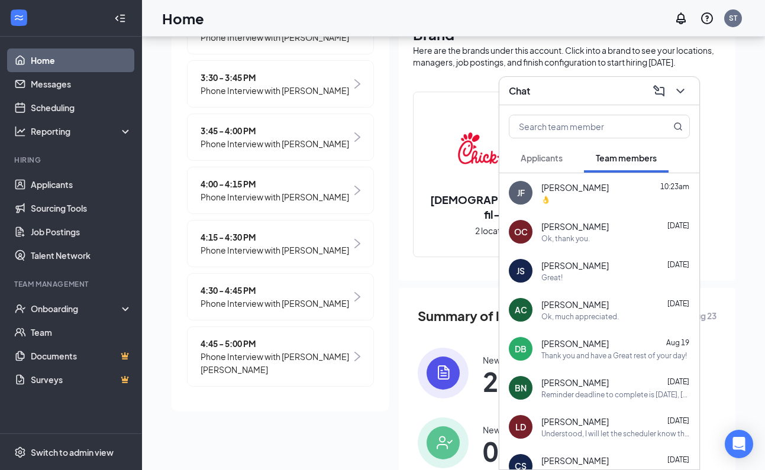
click at [678, 98] on button at bounding box center [680, 91] width 19 height 19
